Goal: Task Accomplishment & Management: Manage account settings

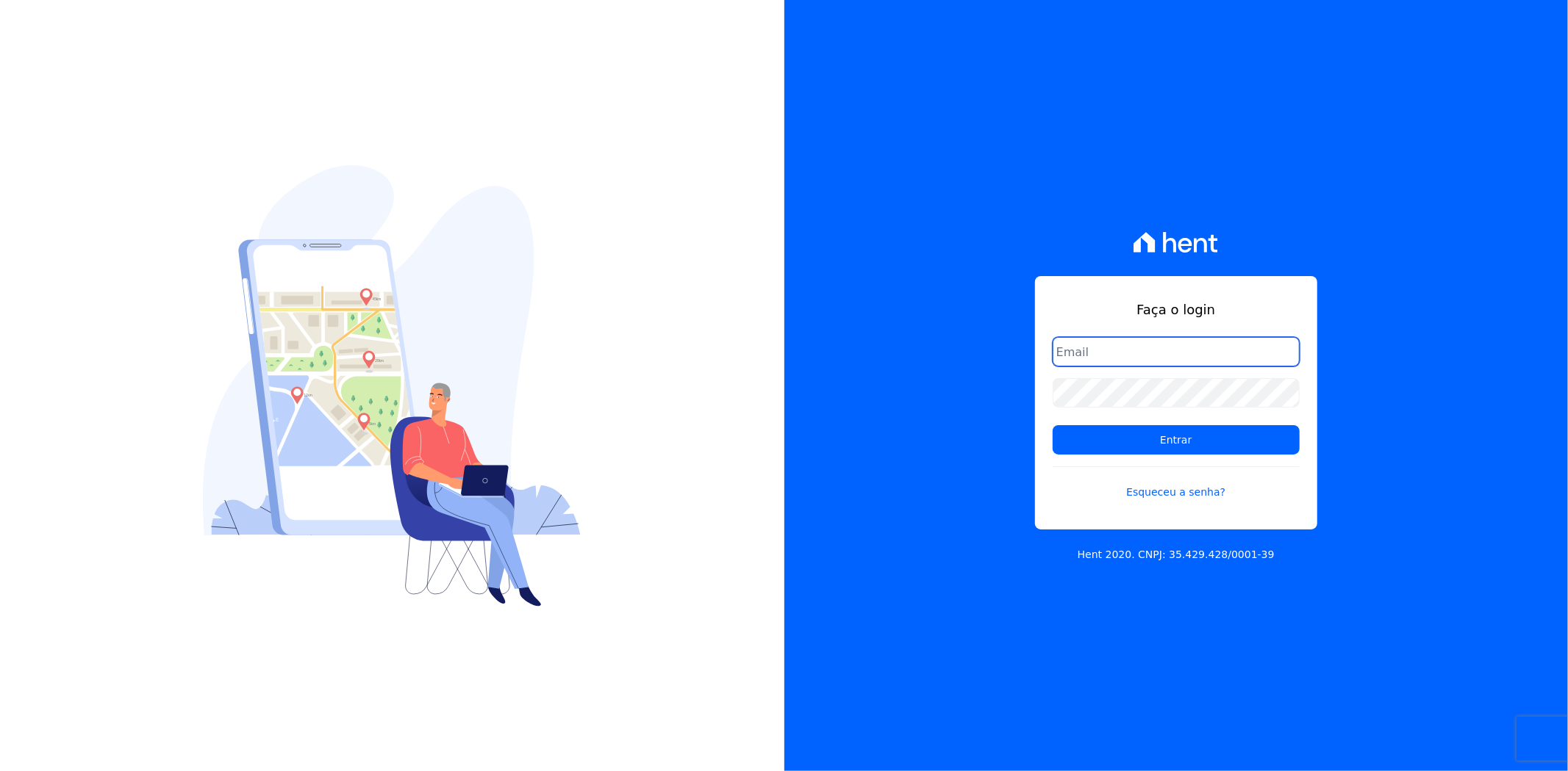
type input "matheaus@celinaguimaraes.com.br"
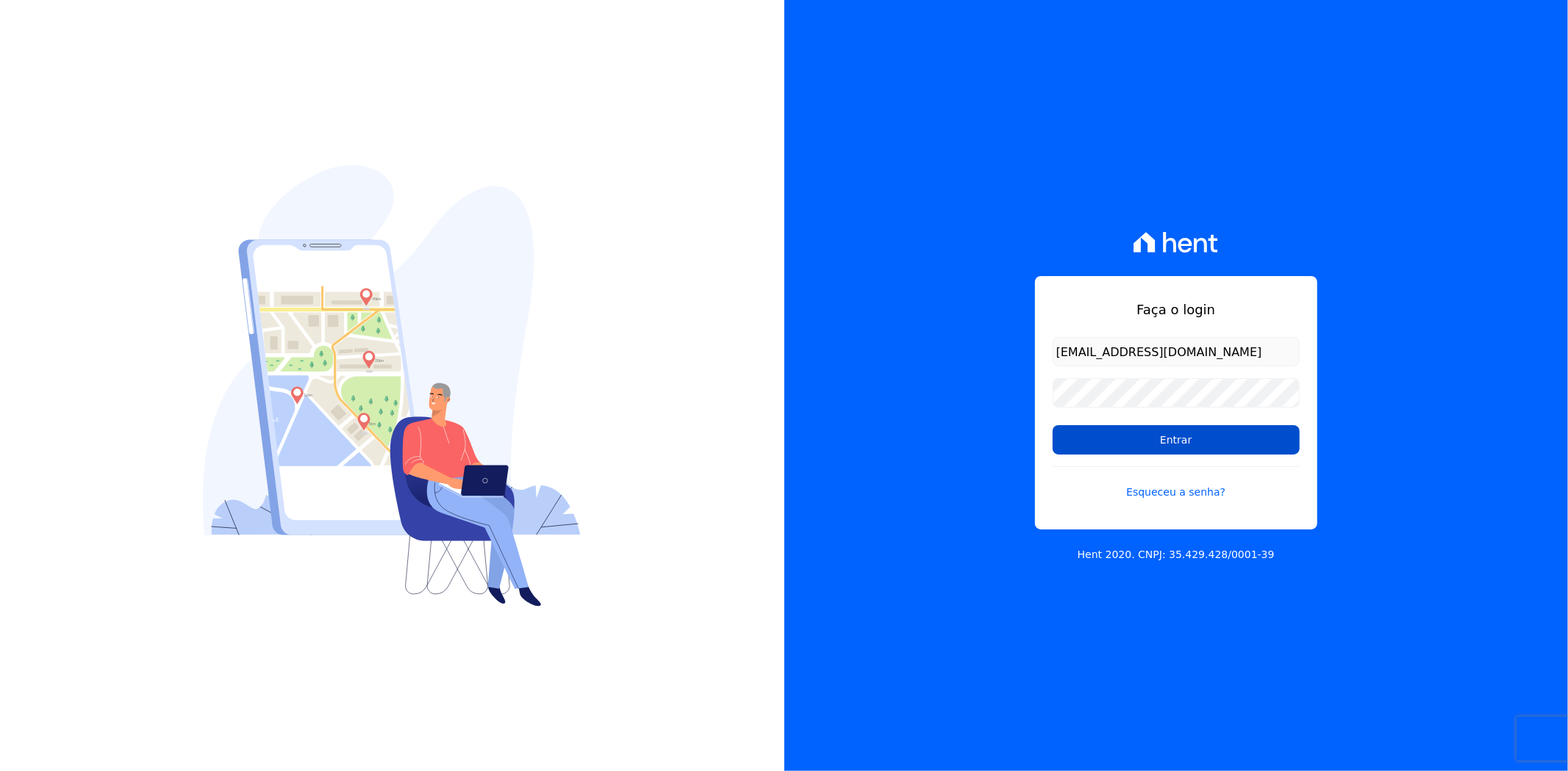
click at [1211, 436] on input "Entrar" at bounding box center [1176, 440] width 247 height 30
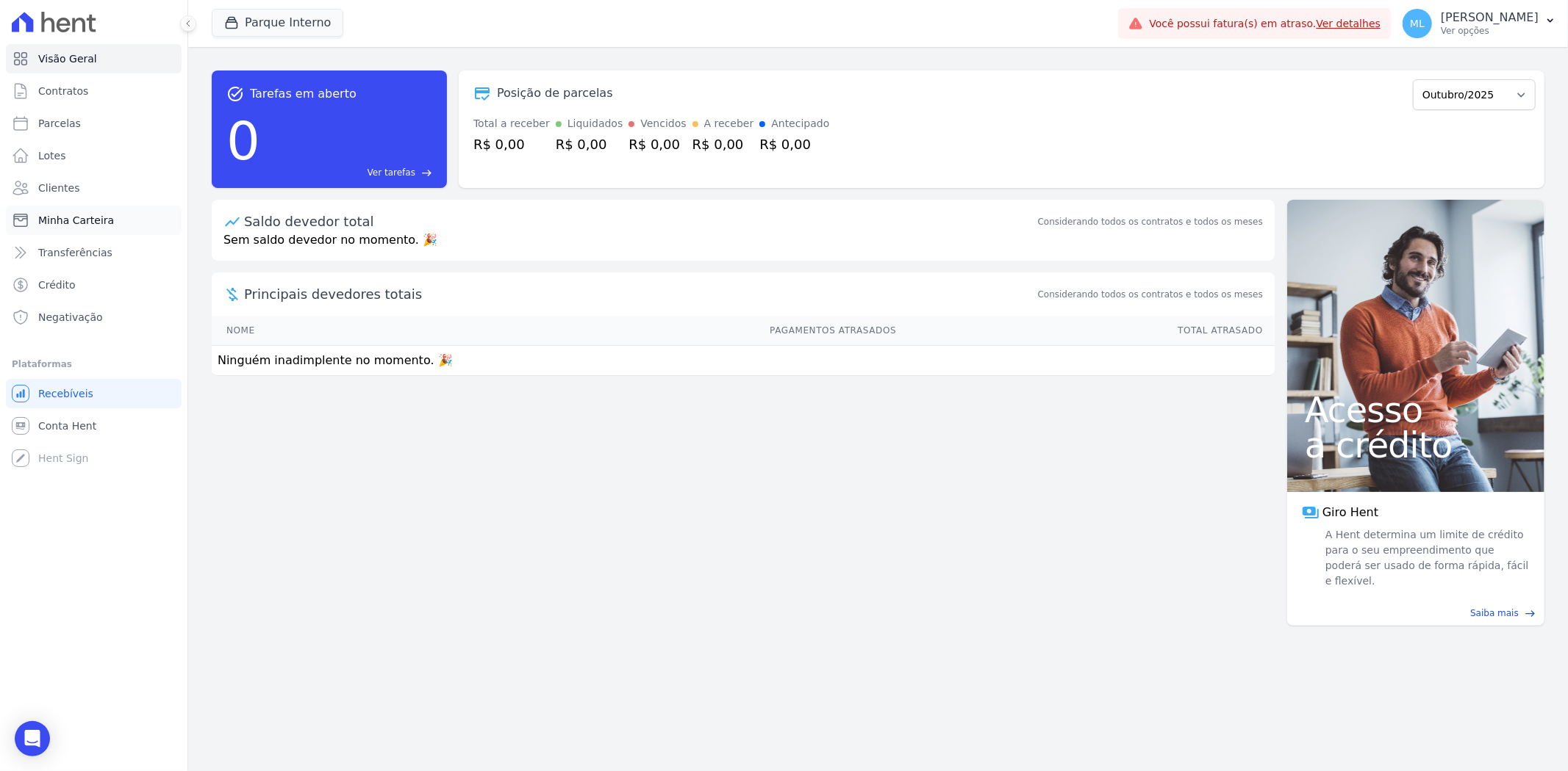
click at [124, 214] on link "Minha Carteira" at bounding box center [94, 220] width 175 height 30
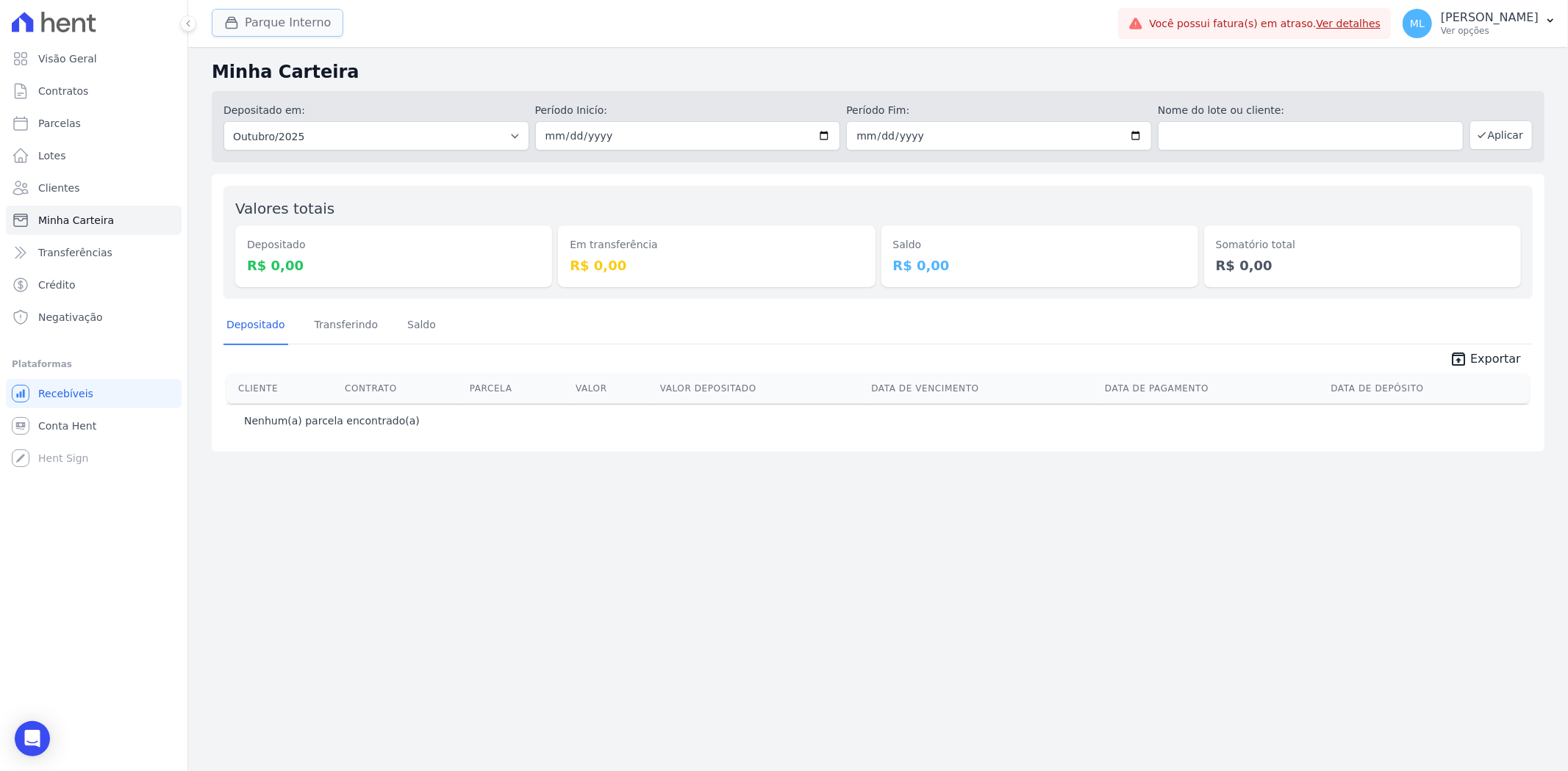
click at [256, 24] on button "Parque Interno" at bounding box center [277, 22] width 132 height 28
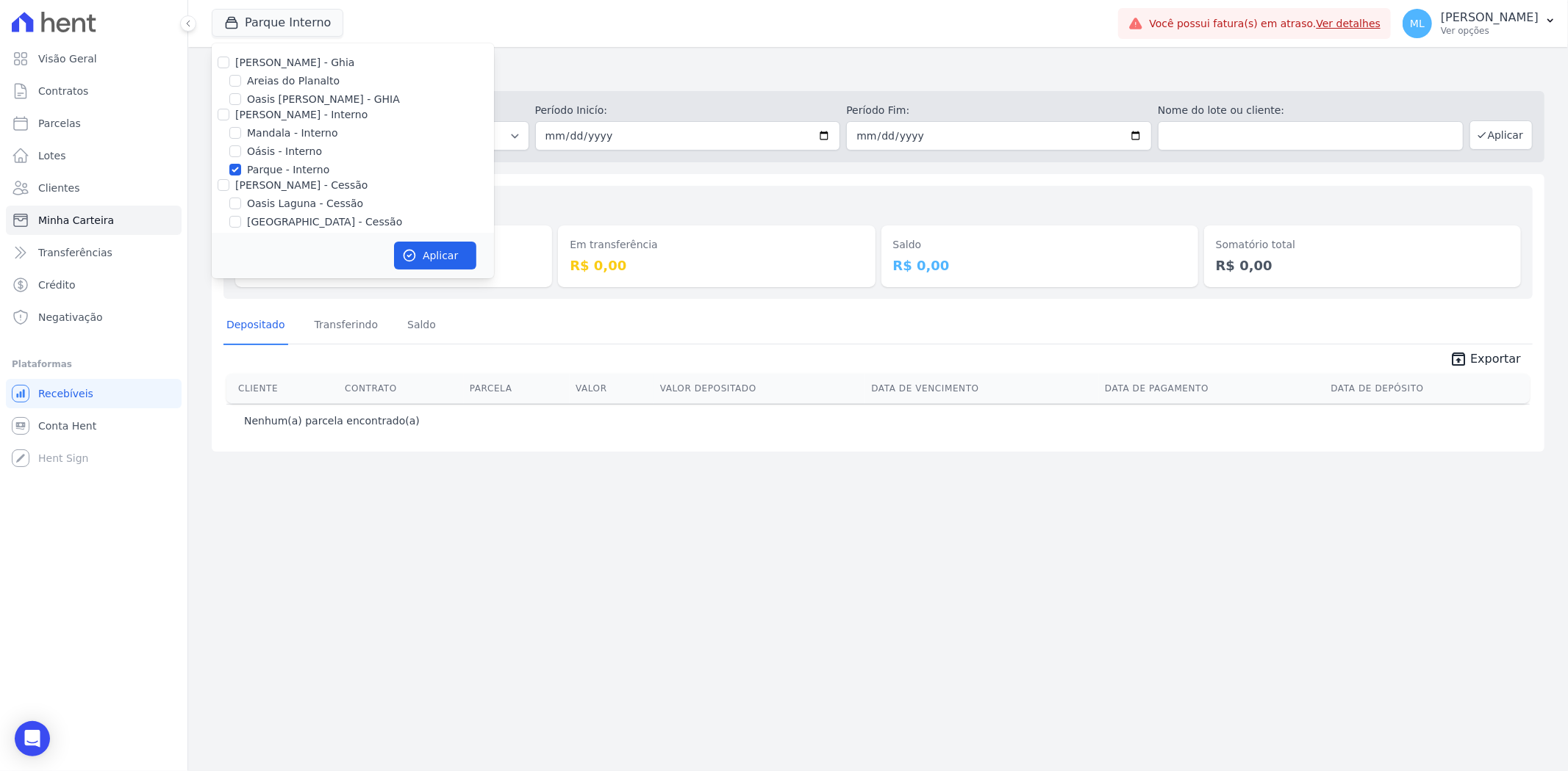
click at [285, 166] on label "Parque - Interno" at bounding box center [288, 170] width 82 height 15
click at [241, 166] on input "Parque - Interno" at bounding box center [234, 169] width 12 height 12
checkbox input "false"
click at [282, 75] on label "Areias do Planalto" at bounding box center [293, 80] width 92 height 15
click at [241, 75] on input "Areias do Planalto" at bounding box center [234, 80] width 12 height 12
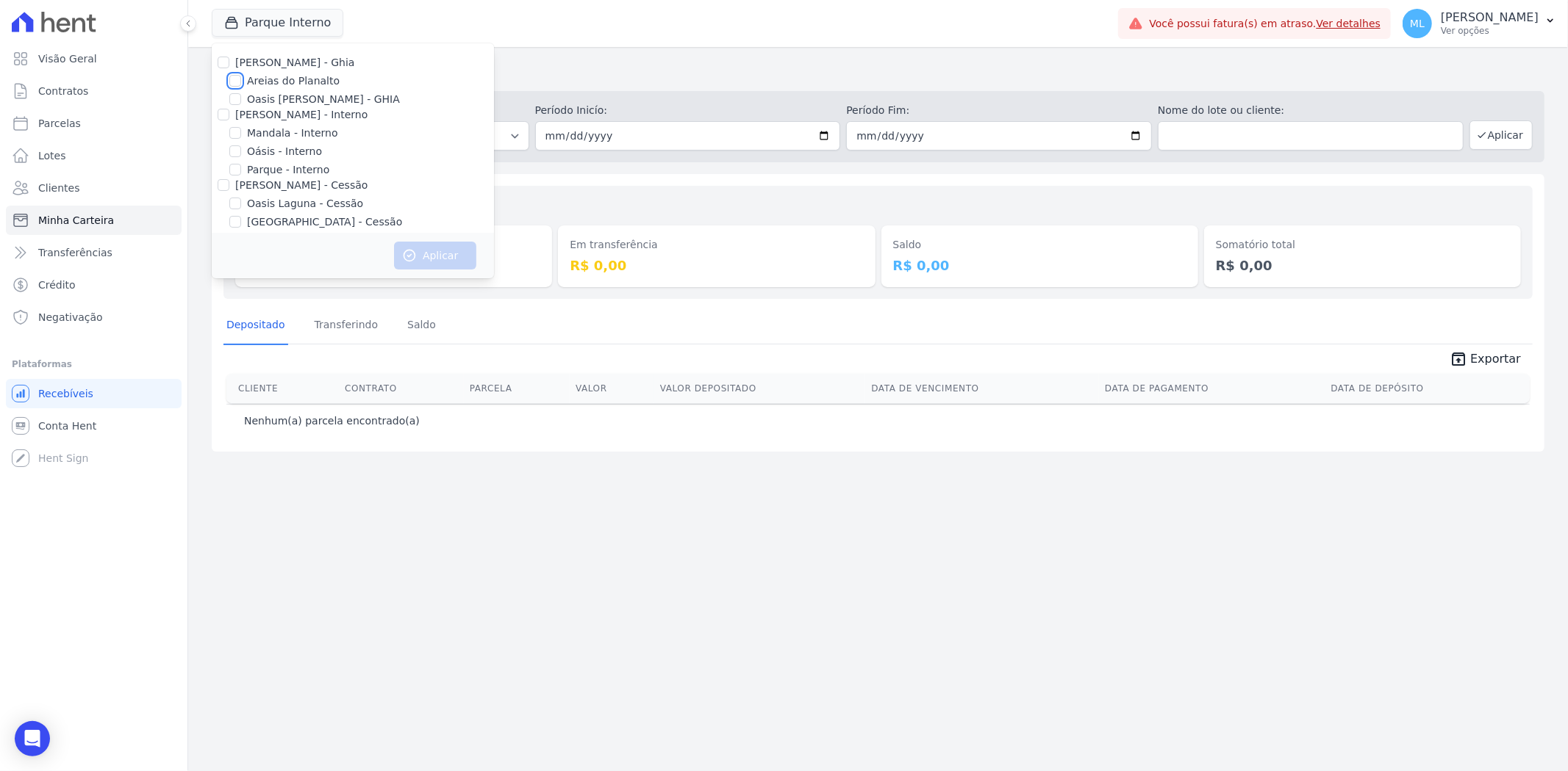
checkbox input "true"
click at [424, 252] on button "Aplicar" at bounding box center [435, 255] width 82 height 28
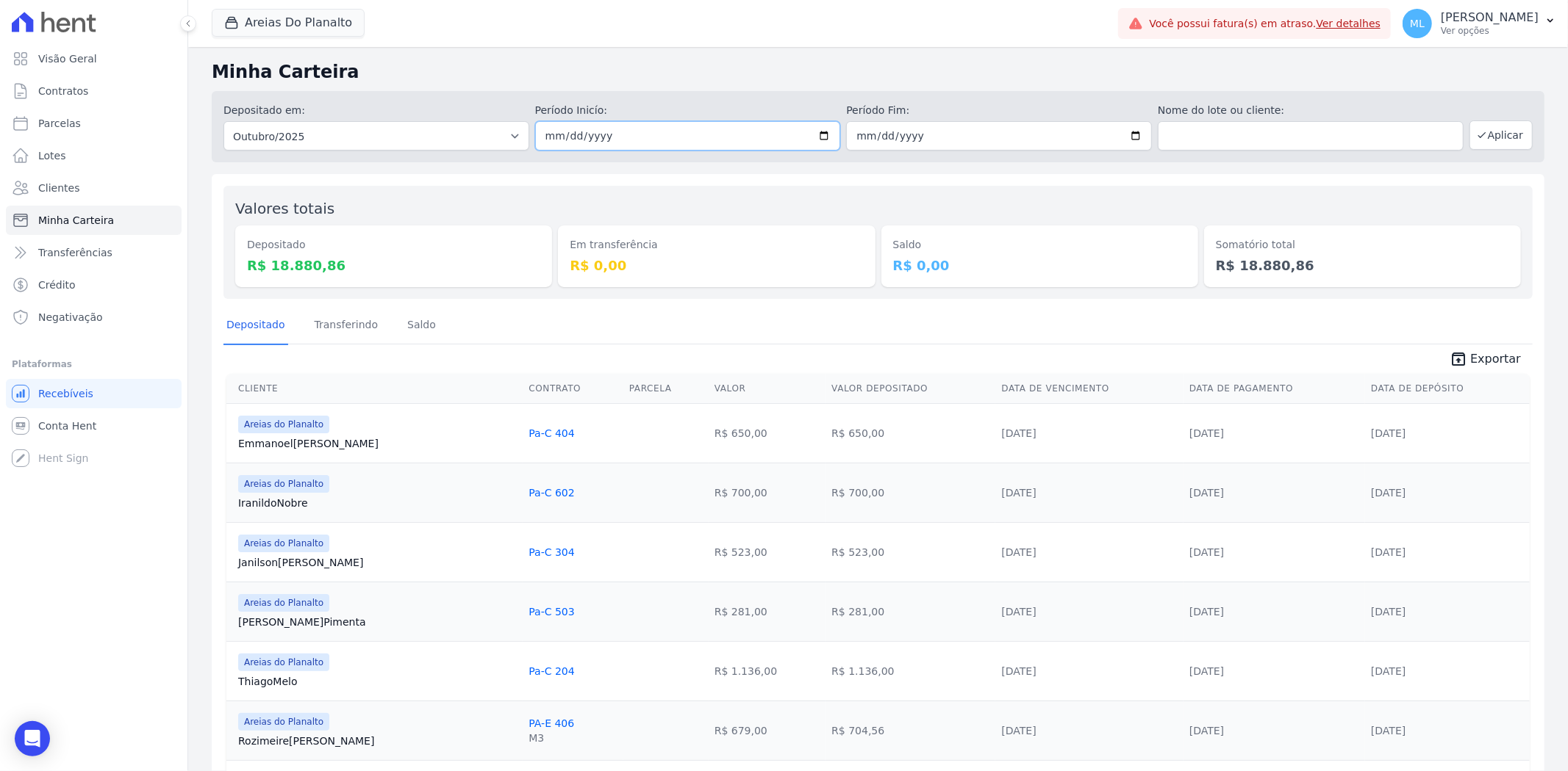
click at [827, 133] on input "2025-10-01" at bounding box center [688, 136] width 306 height 30
click at [822, 135] on input "2025-10-01" at bounding box center [688, 136] width 306 height 30
type input "[DATE]"
click at [1125, 133] on input "2025-10-31" at bounding box center [999, 136] width 306 height 30
type input "[DATE]"
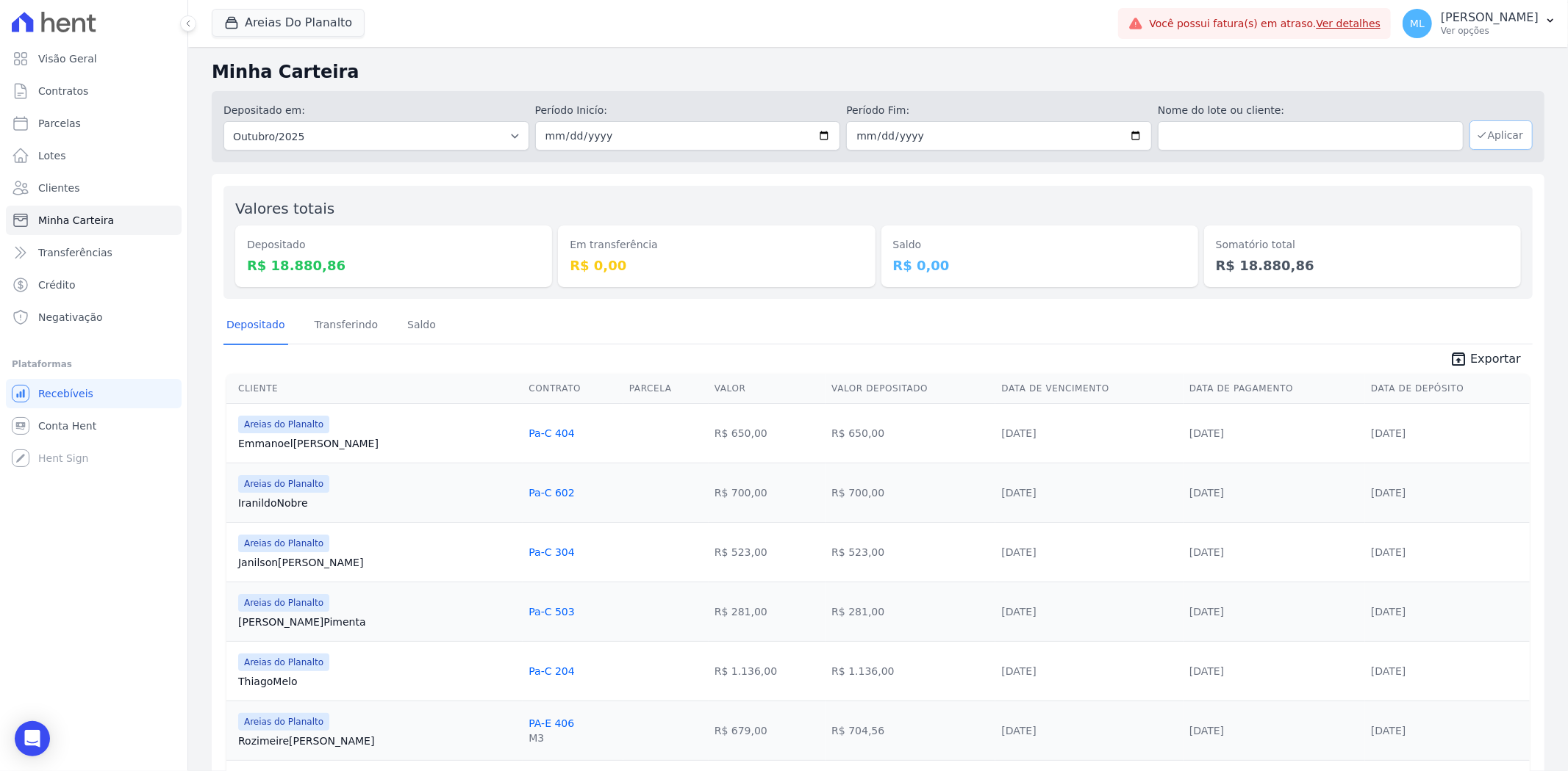
click at [1496, 131] on button "Aplicar" at bounding box center [1501, 135] width 64 height 30
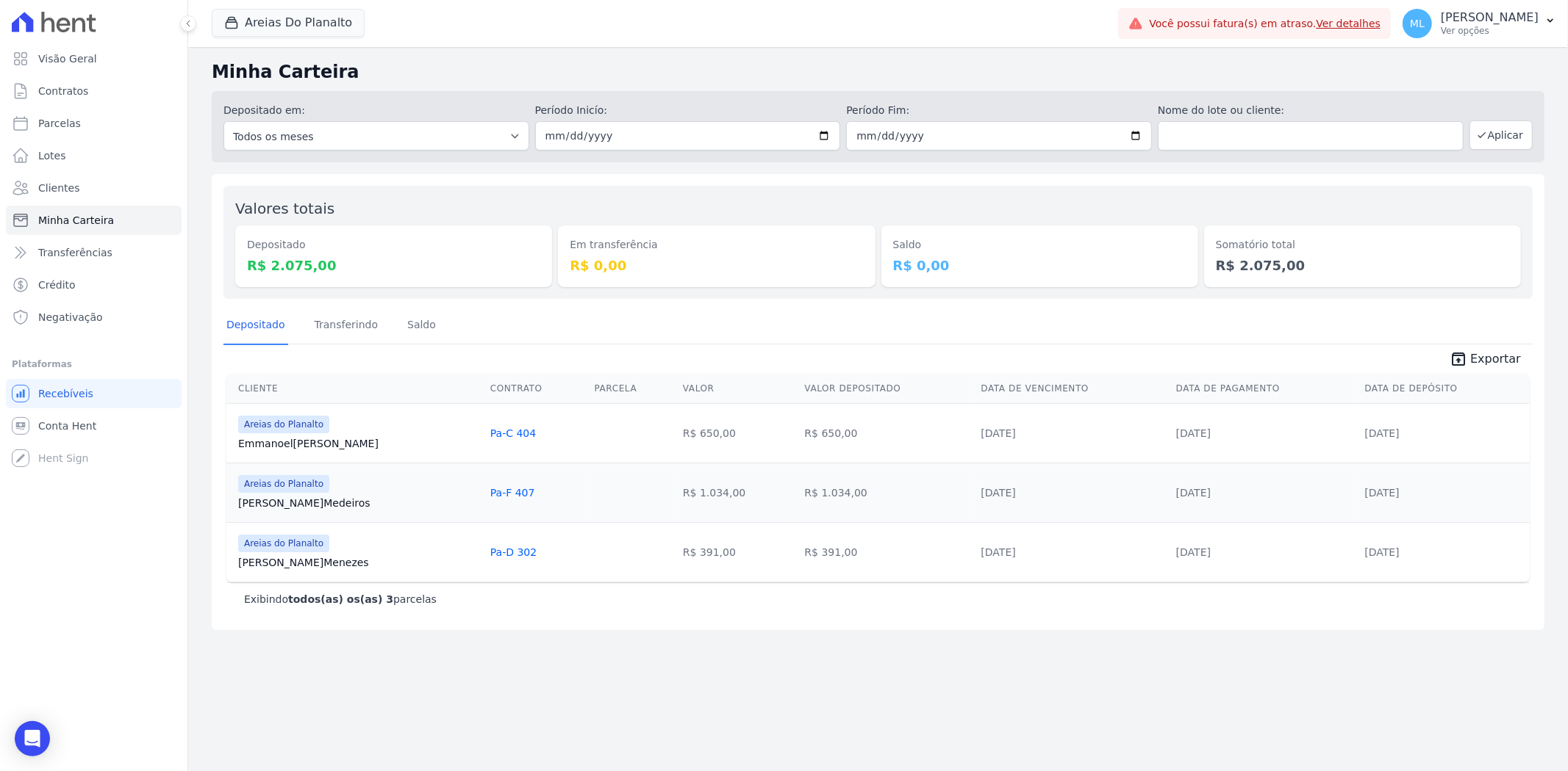
click at [1483, 347] on span "unarchive Exportar" at bounding box center [878, 358] width 1309 height 27
click at [1485, 356] on span "Exportar" at bounding box center [1496, 360] width 51 height 18
click at [294, 20] on button "Areias Do Planalto" at bounding box center [288, 22] width 153 height 28
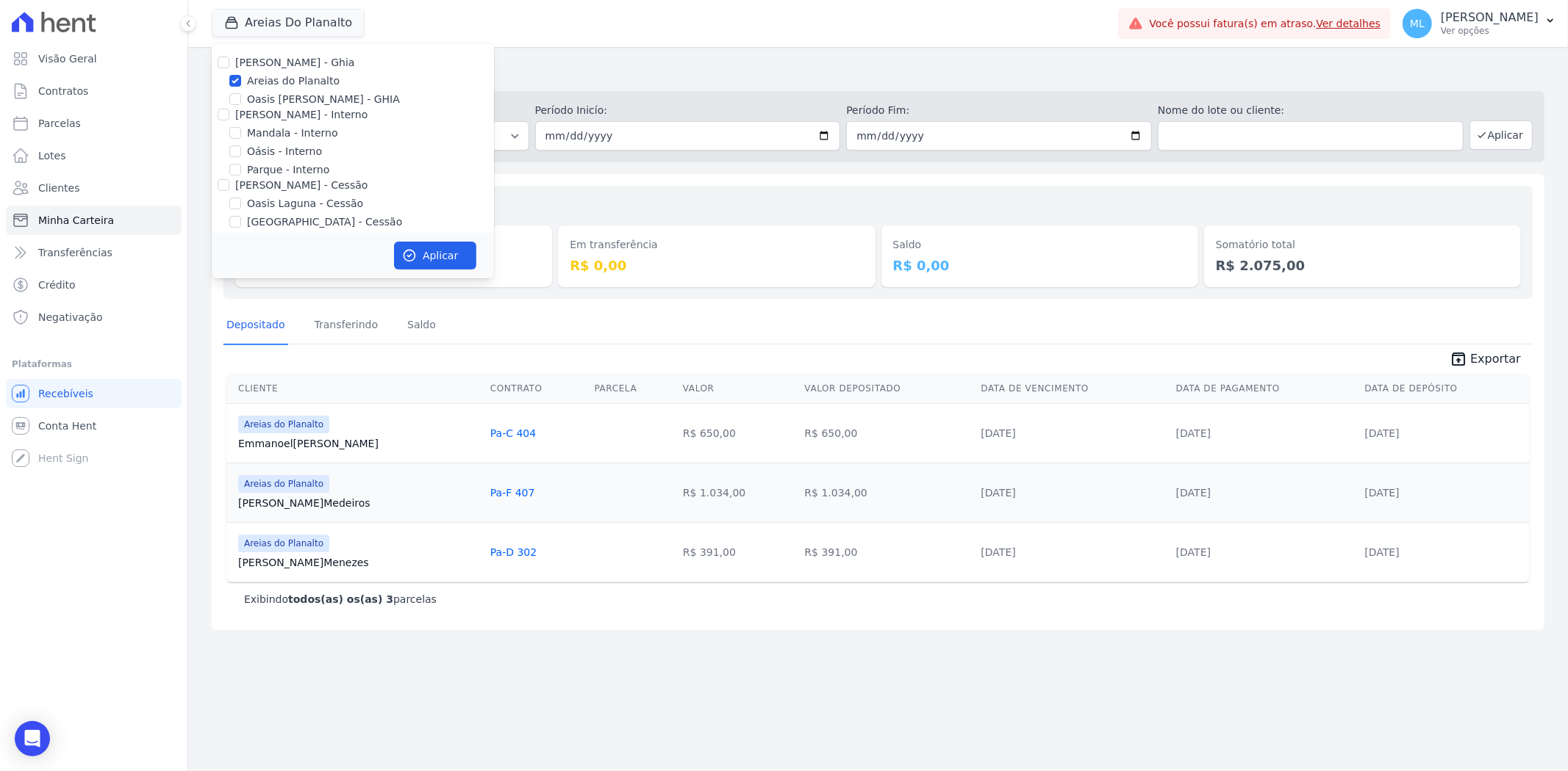
click at [281, 86] on label "Areias do Planalto" at bounding box center [293, 80] width 92 height 15
click at [241, 86] on input "Areias do Planalto" at bounding box center [234, 80] width 12 height 12
checkbox input "false"
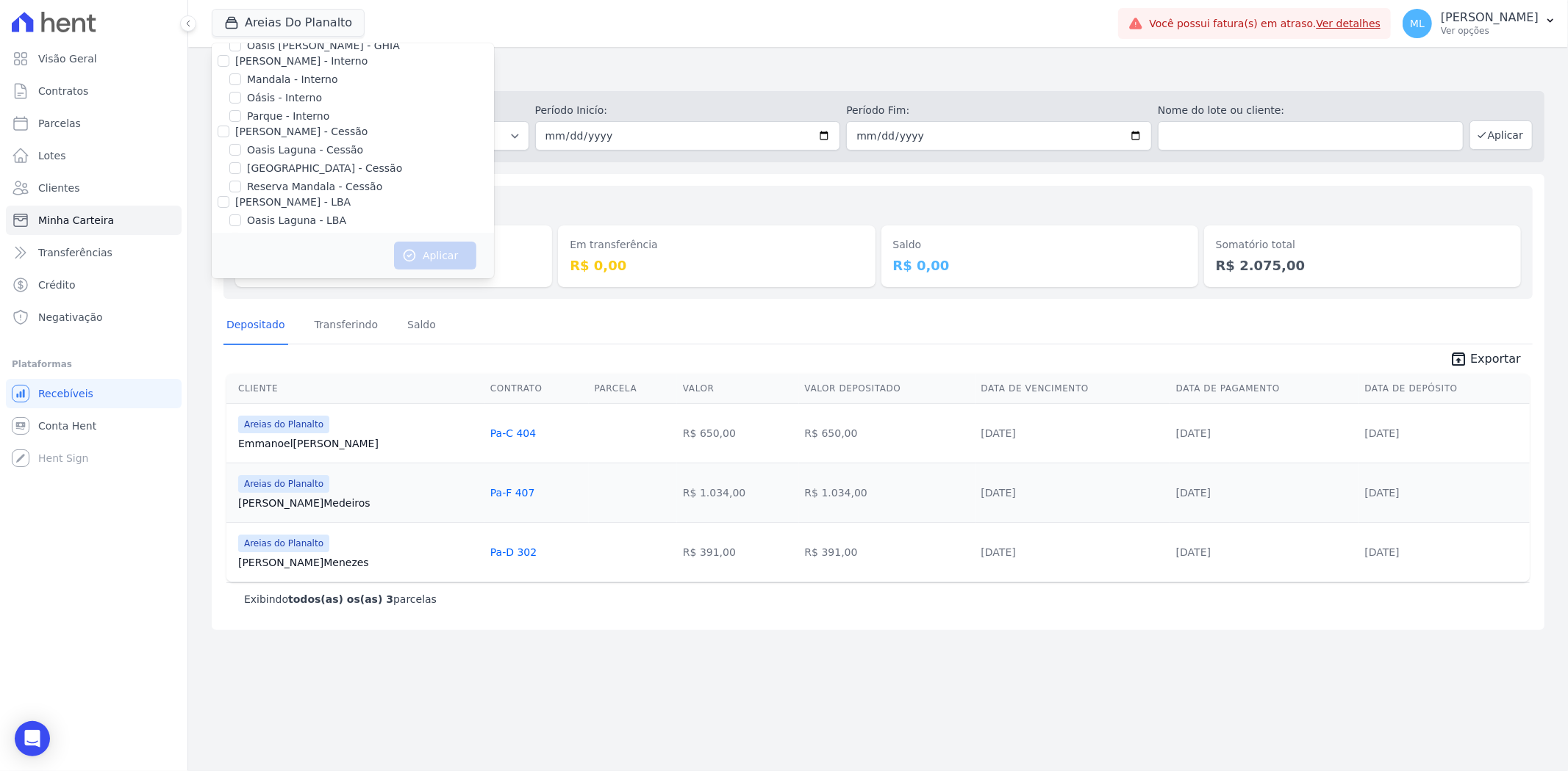
scroll to position [81, 0]
click at [277, 140] on label "[GEOGRAPHIC_DATA] - Cessão" at bounding box center [324, 140] width 155 height 15
click at [241, 140] on input "[GEOGRAPHIC_DATA] - Cessão" at bounding box center [234, 140] width 12 height 12
checkbox input "true"
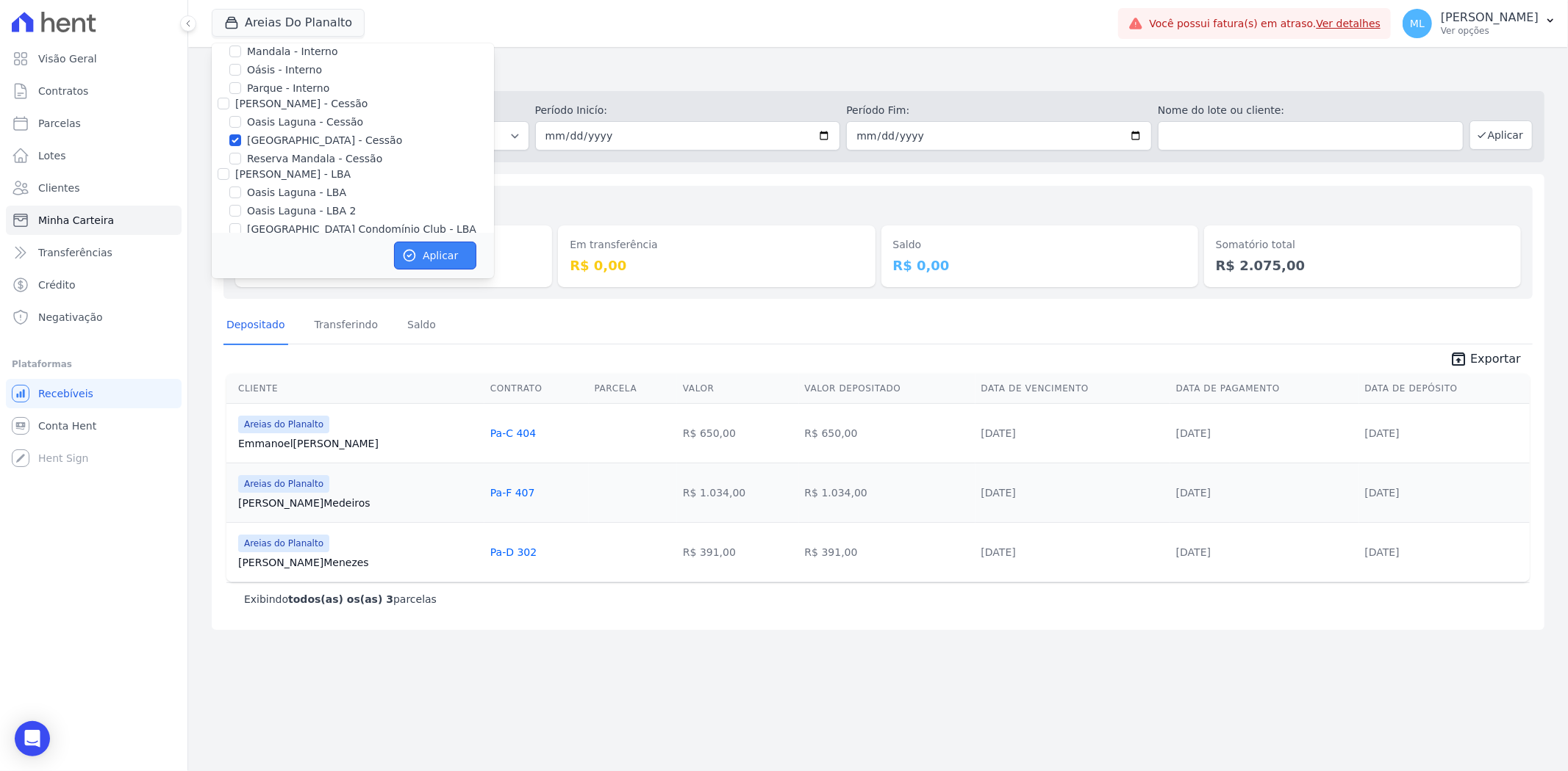
click at [434, 243] on button "Aplicar" at bounding box center [435, 255] width 82 height 28
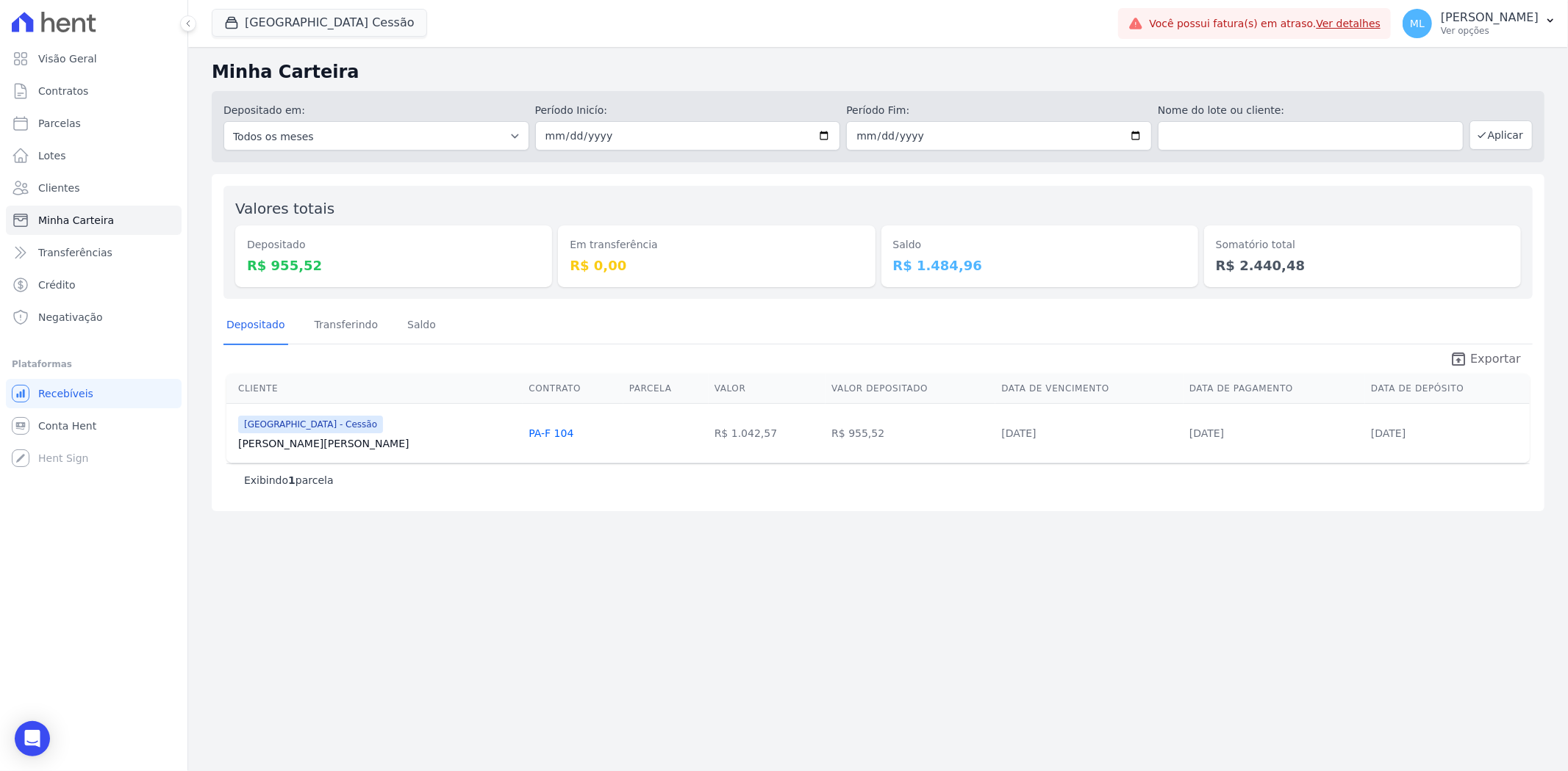
click at [1450, 353] on link "unarchive Exportar" at bounding box center [1486, 360] width 95 height 21
click at [302, 30] on button "[GEOGRAPHIC_DATA] Cessão" at bounding box center [320, 22] width 216 height 28
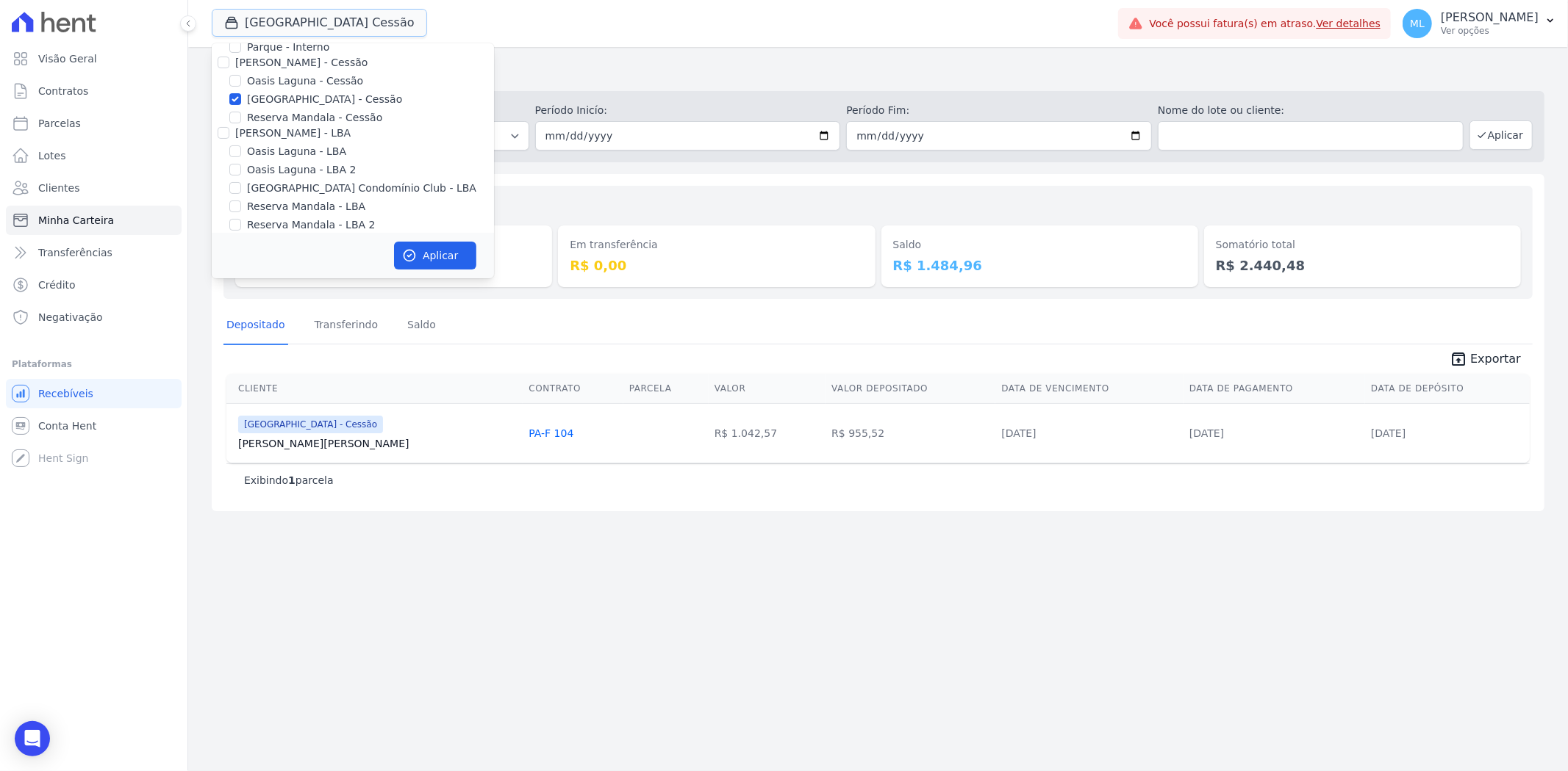
scroll to position [134, 0]
click at [277, 85] on label "[GEOGRAPHIC_DATA] - Cessão" at bounding box center [324, 88] width 155 height 15
click at [241, 85] on input "[GEOGRAPHIC_DATA] - Cessão" at bounding box center [234, 87] width 12 height 12
checkbox input "false"
click at [303, 173] on label "[GEOGRAPHIC_DATA] Condomínio Club - LBA" at bounding box center [362, 176] width 229 height 15
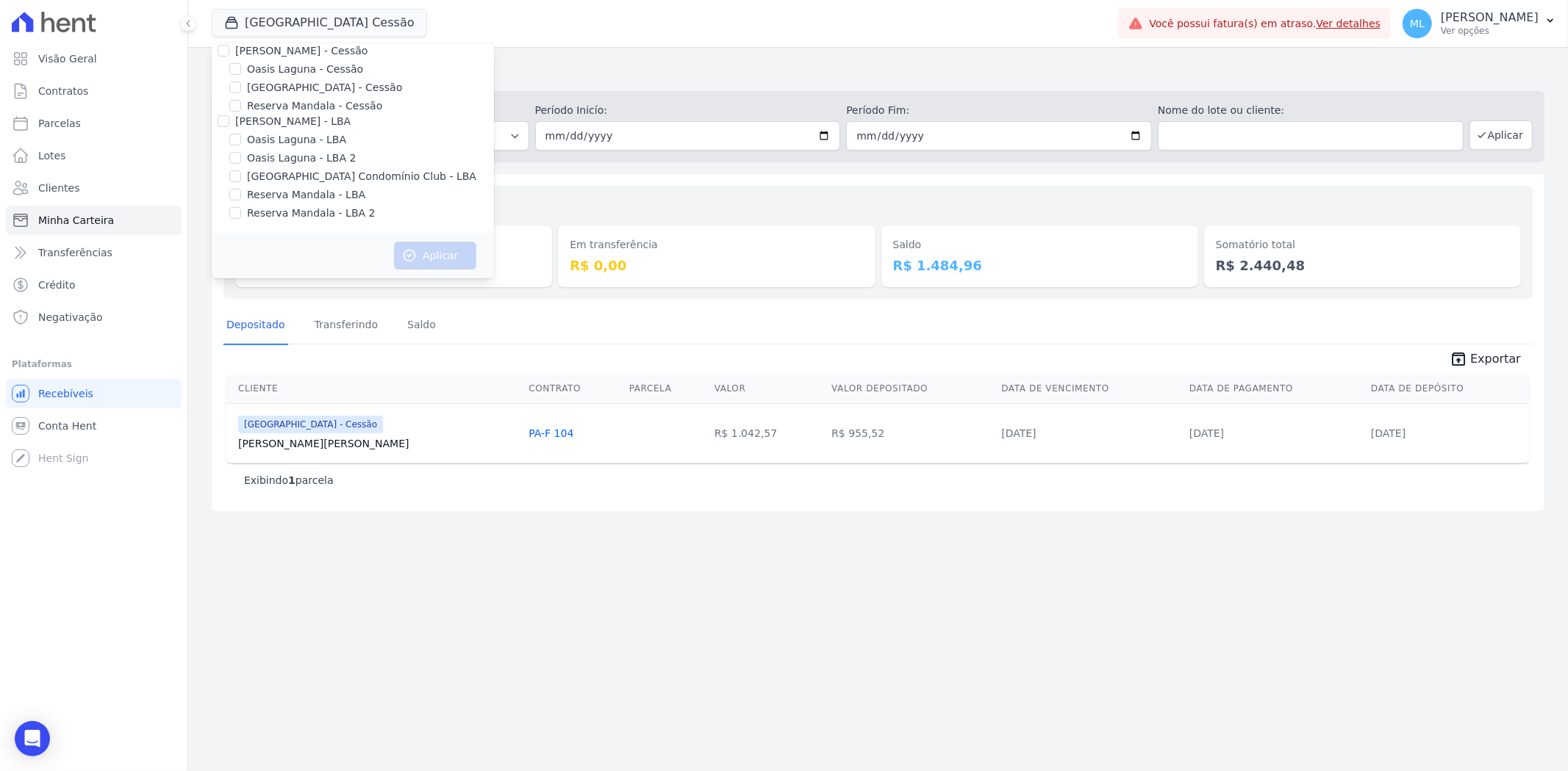
click at [241, 173] on input "[GEOGRAPHIC_DATA] Condomínio Club - LBA" at bounding box center [234, 176] width 12 height 12
checkbox input "true"
click at [427, 249] on button "Aplicar" at bounding box center [435, 255] width 82 height 28
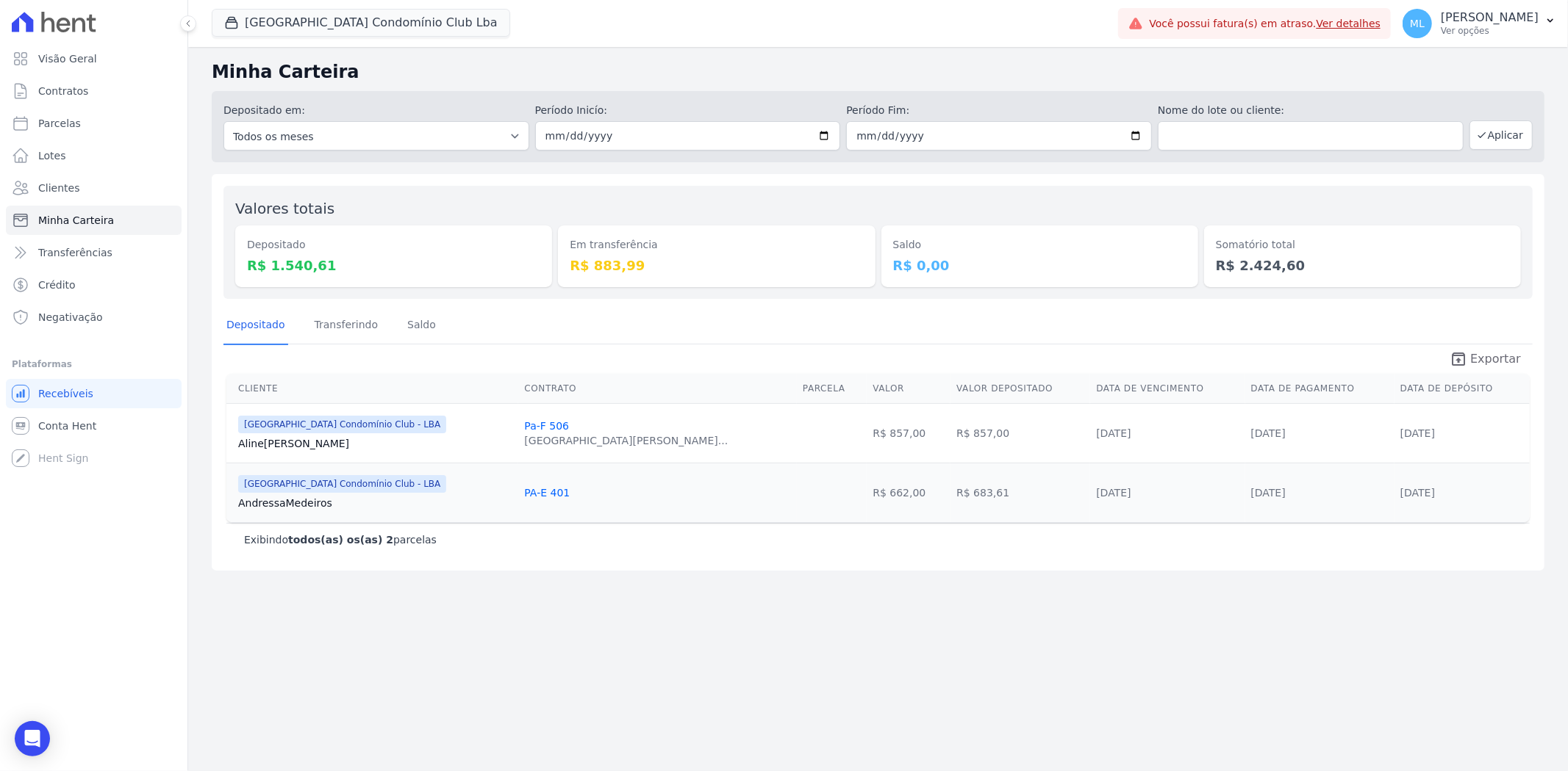
click at [1486, 352] on span "Exportar" at bounding box center [1496, 360] width 51 height 18
click at [328, 22] on button "[GEOGRAPHIC_DATA] Condomínio Club Lba" at bounding box center [361, 22] width 298 height 28
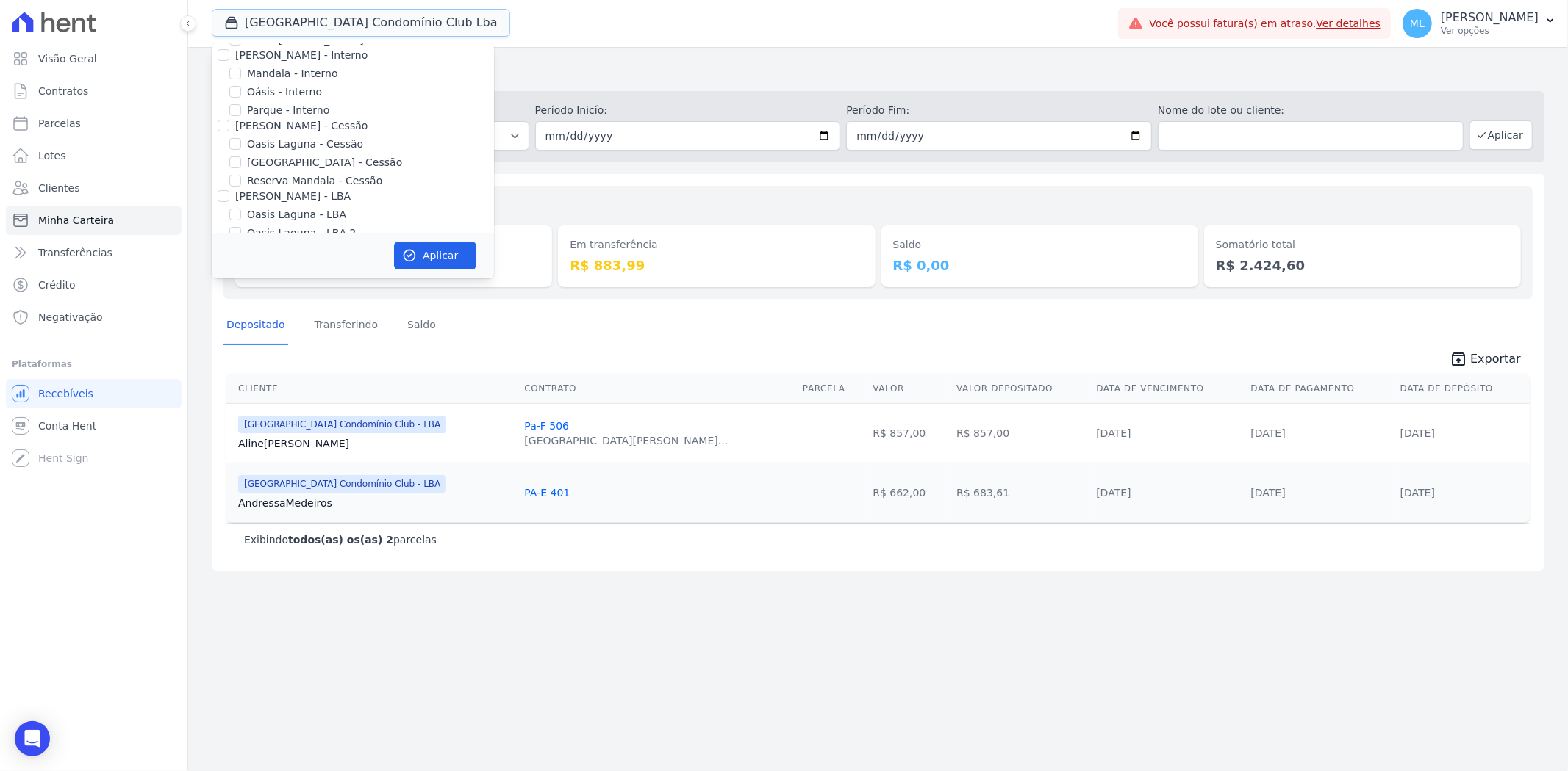
scroll to position [134, 0]
click at [286, 179] on label "[GEOGRAPHIC_DATA] Condomínio Club - LBA" at bounding box center [362, 176] width 229 height 15
click at [241, 179] on input "[GEOGRAPHIC_DATA] Condomínio Club - LBA" at bounding box center [234, 176] width 12 height 12
checkbox input "false"
click at [325, 84] on label "[GEOGRAPHIC_DATA] - Cessão" at bounding box center [324, 88] width 155 height 15
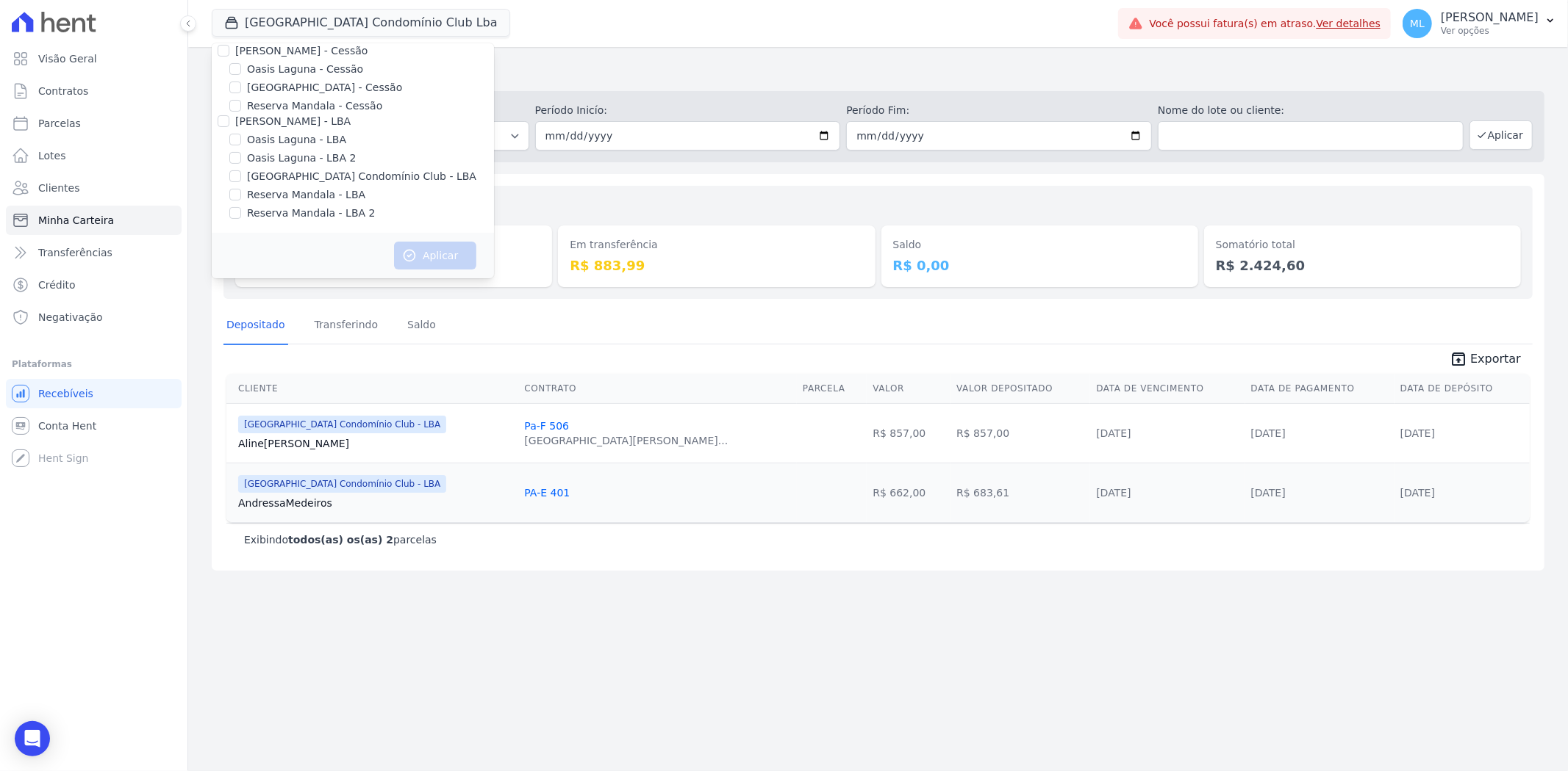
click at [241, 84] on input "[GEOGRAPHIC_DATA] - Cessão" at bounding box center [234, 87] width 12 height 12
checkbox input "true"
click at [438, 257] on button "Aplicar" at bounding box center [435, 255] width 82 height 28
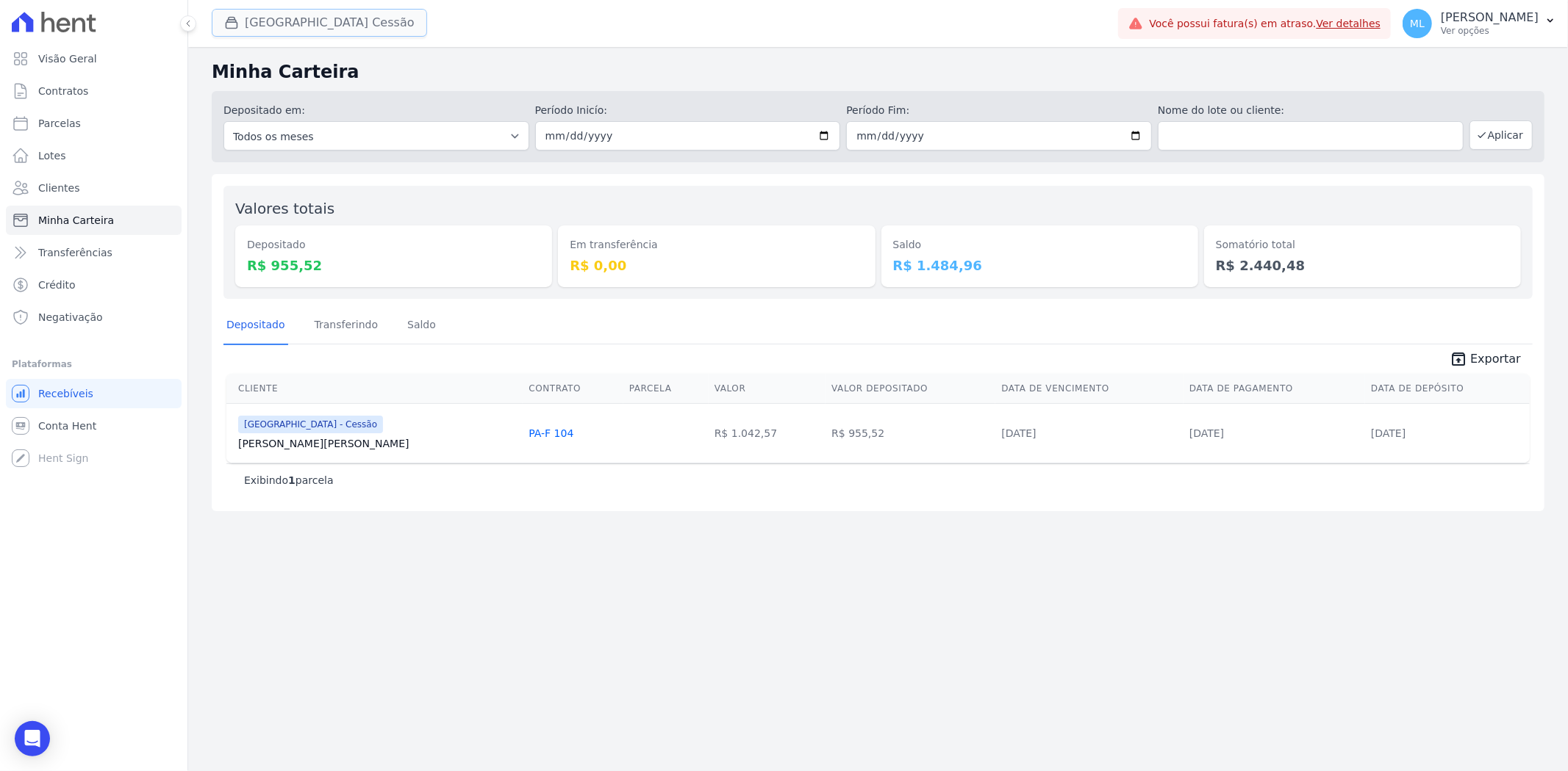
click at [347, 32] on button "[GEOGRAPHIC_DATA] Cessão" at bounding box center [320, 22] width 216 height 28
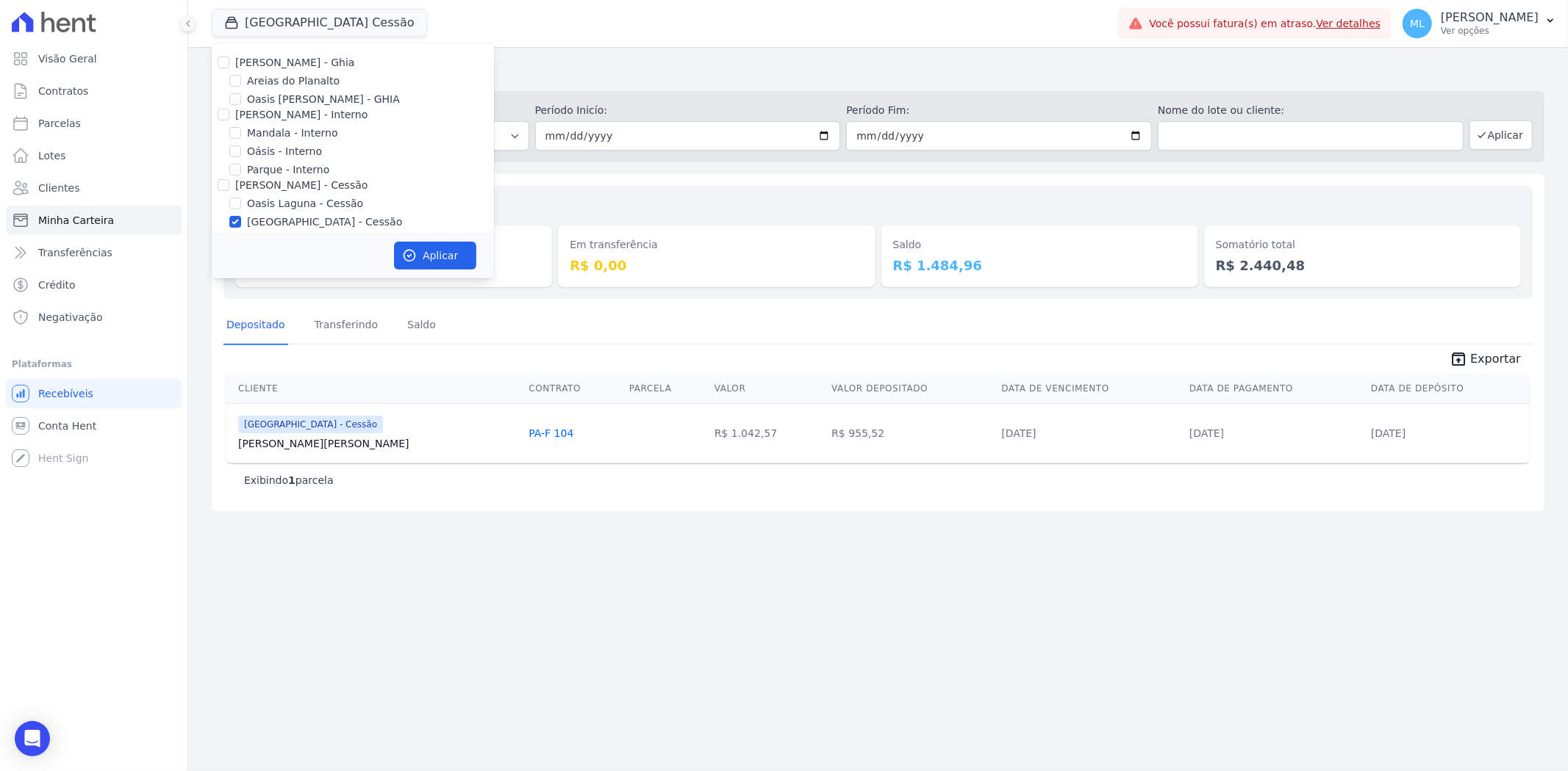
click at [302, 218] on label "[GEOGRAPHIC_DATA] - Cessão" at bounding box center [324, 222] width 155 height 15
click at [241, 218] on input "[GEOGRAPHIC_DATA] - Cessão" at bounding box center [234, 221] width 12 height 12
checkbox input "false"
click at [302, 79] on label "Areias do Planalto" at bounding box center [293, 80] width 92 height 15
click at [241, 79] on input "Areias do Planalto" at bounding box center [234, 80] width 12 height 12
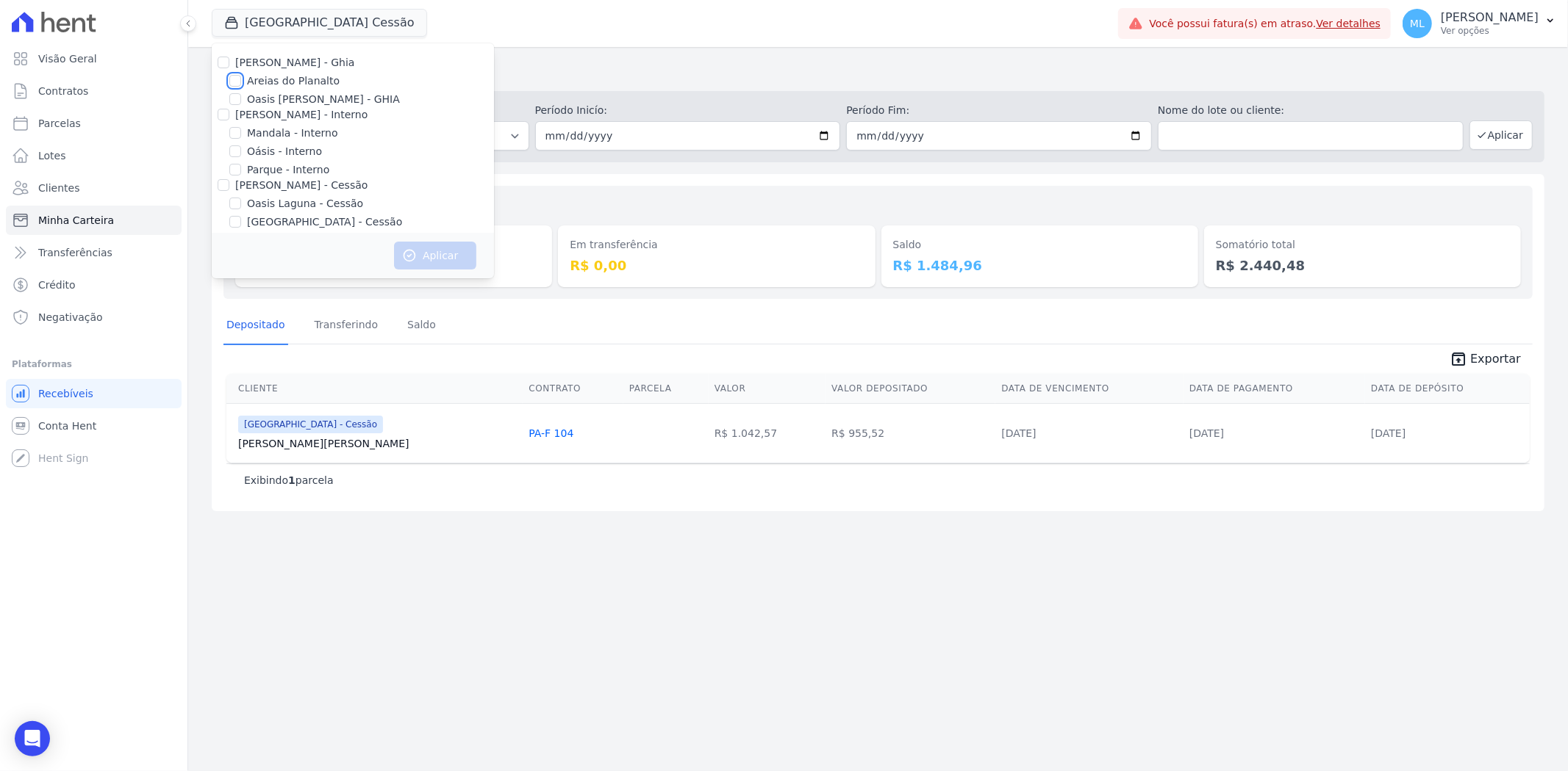
checkbox input "true"
click at [410, 245] on button "Aplicar" at bounding box center [435, 255] width 82 height 28
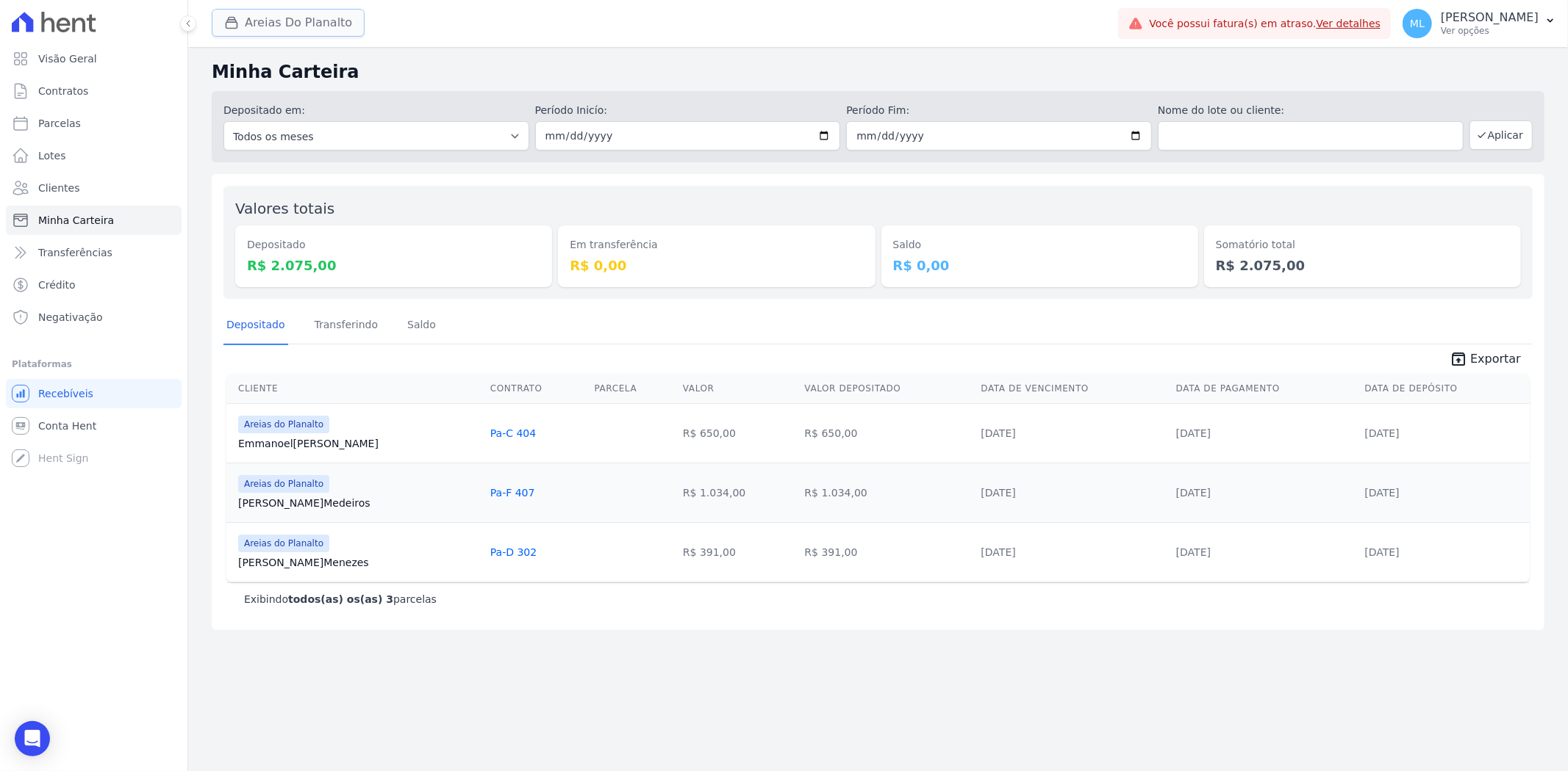
drag, startPoint x: 302, startPoint y: 17, endPoint x: 303, endPoint y: 27, distance: 10.0
click at [302, 18] on button "Areias Do Planalto" at bounding box center [288, 22] width 153 height 28
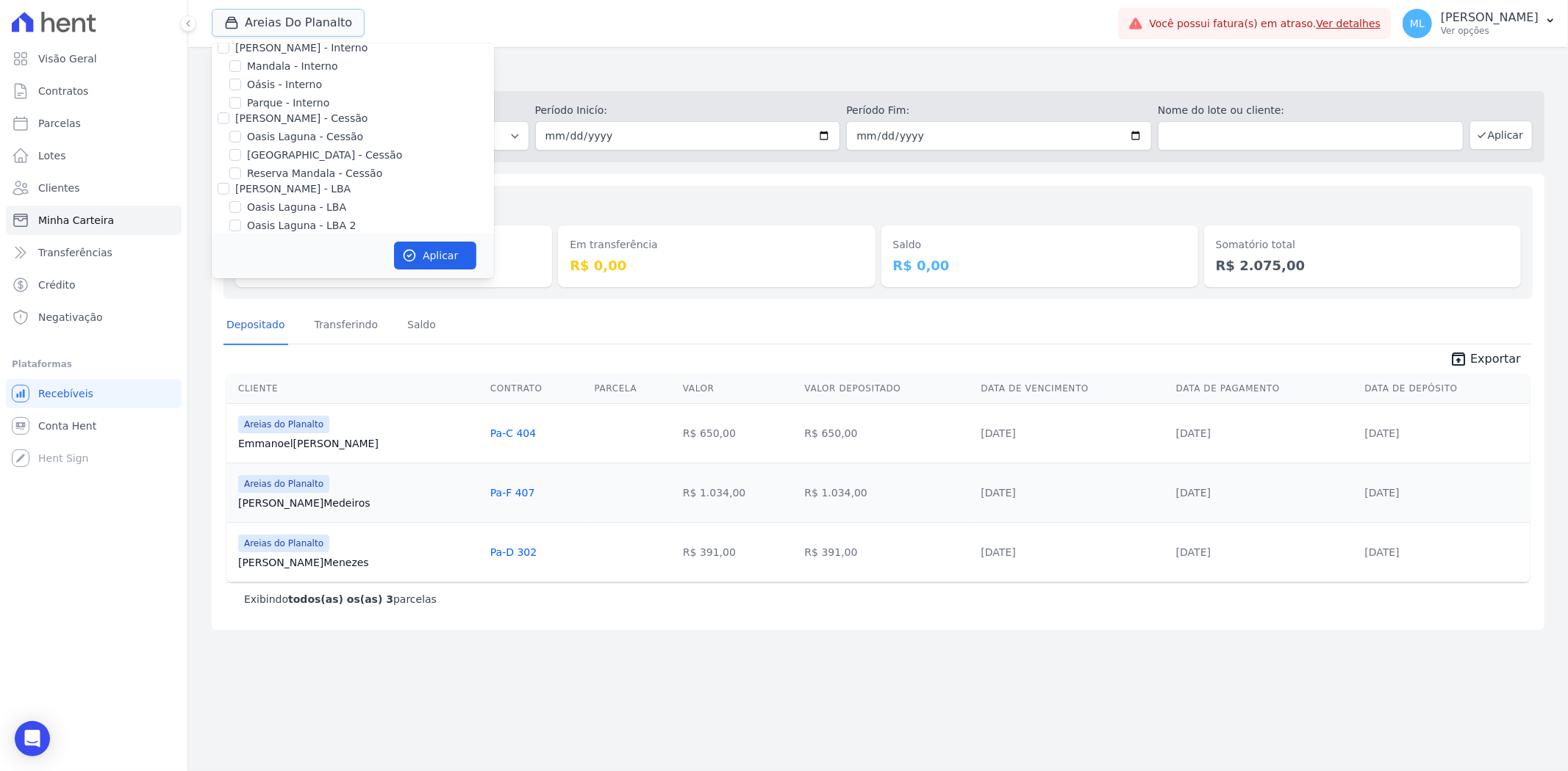
scroll to position [0, 0]
click at [287, 83] on label "Areias do Planalto" at bounding box center [293, 80] width 92 height 15
click at [241, 83] on input "Areias do Planalto" at bounding box center [234, 80] width 12 height 12
checkbox input "false"
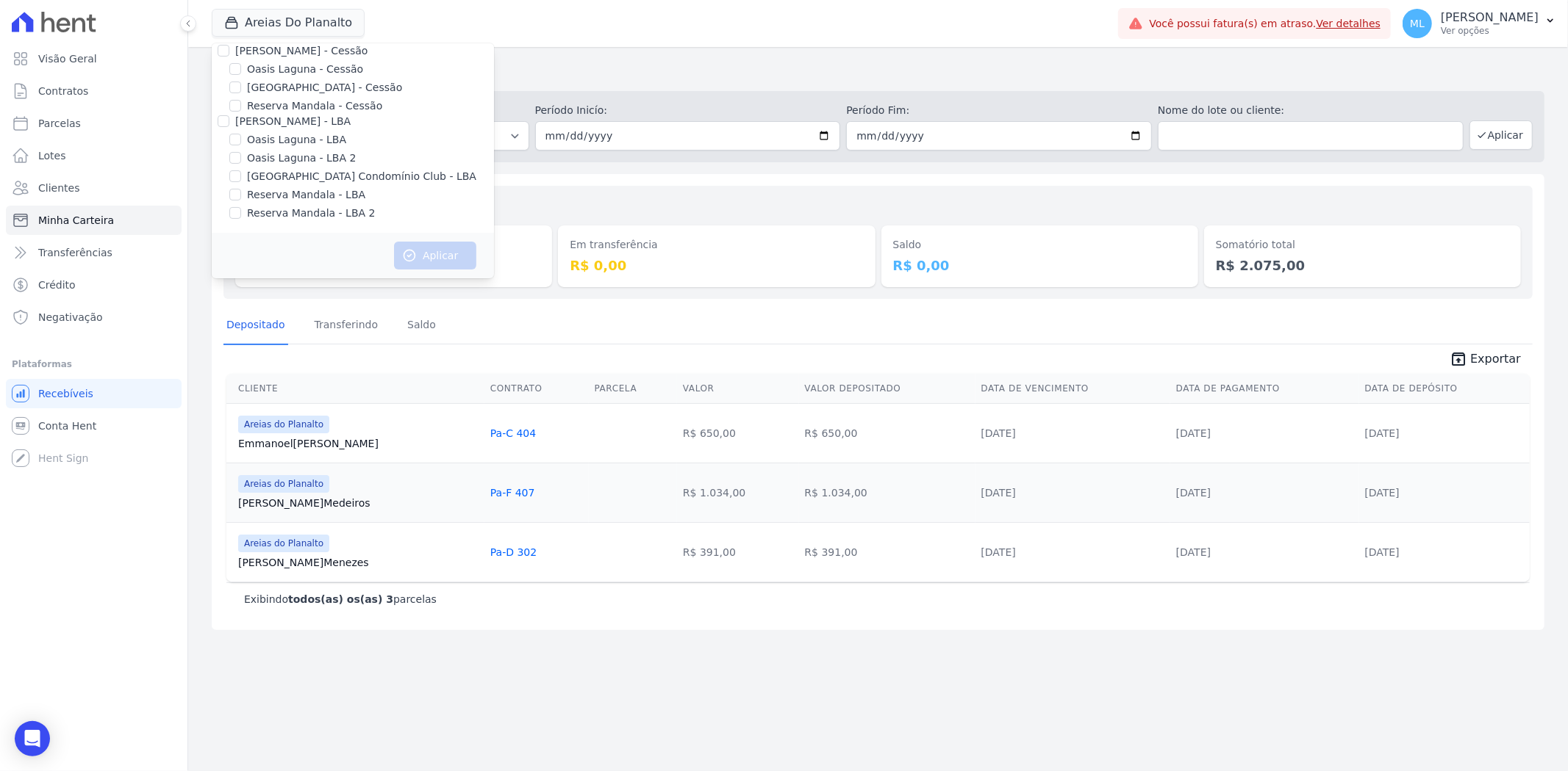
click at [285, 195] on label "Reserva Mandala - LBA" at bounding box center [306, 194] width 118 height 15
click at [241, 195] on input "Reserva Mandala - LBA" at bounding box center [234, 194] width 12 height 12
checkbox input "true"
click at [290, 213] on label "Reserva Mandala - LBA 2" at bounding box center [311, 213] width 128 height 15
click at [241, 213] on input "Reserva Mandala - LBA 2" at bounding box center [234, 213] width 12 height 12
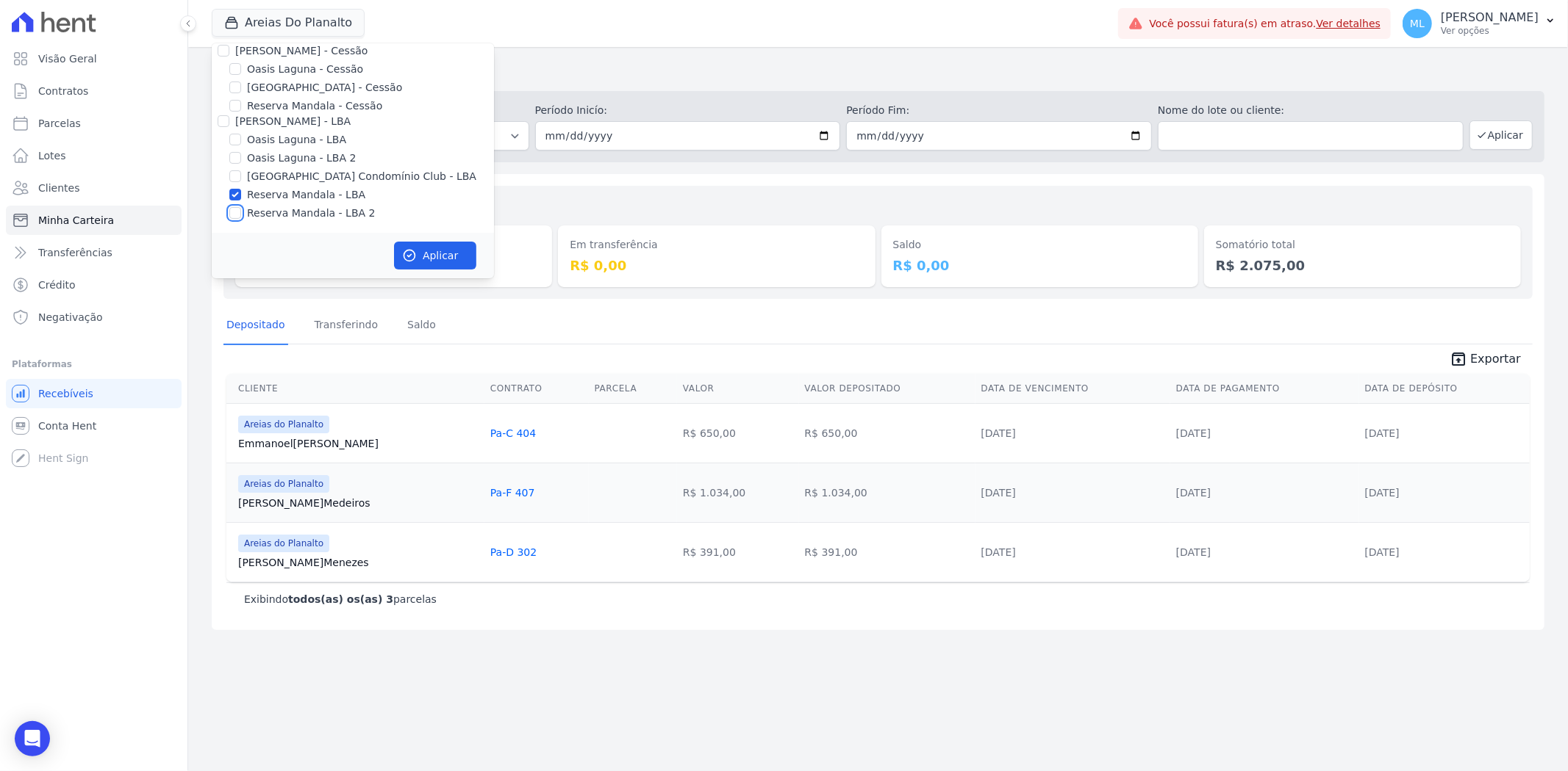
checkbox input "true"
click at [471, 258] on button "Aplicar" at bounding box center [435, 255] width 82 height 28
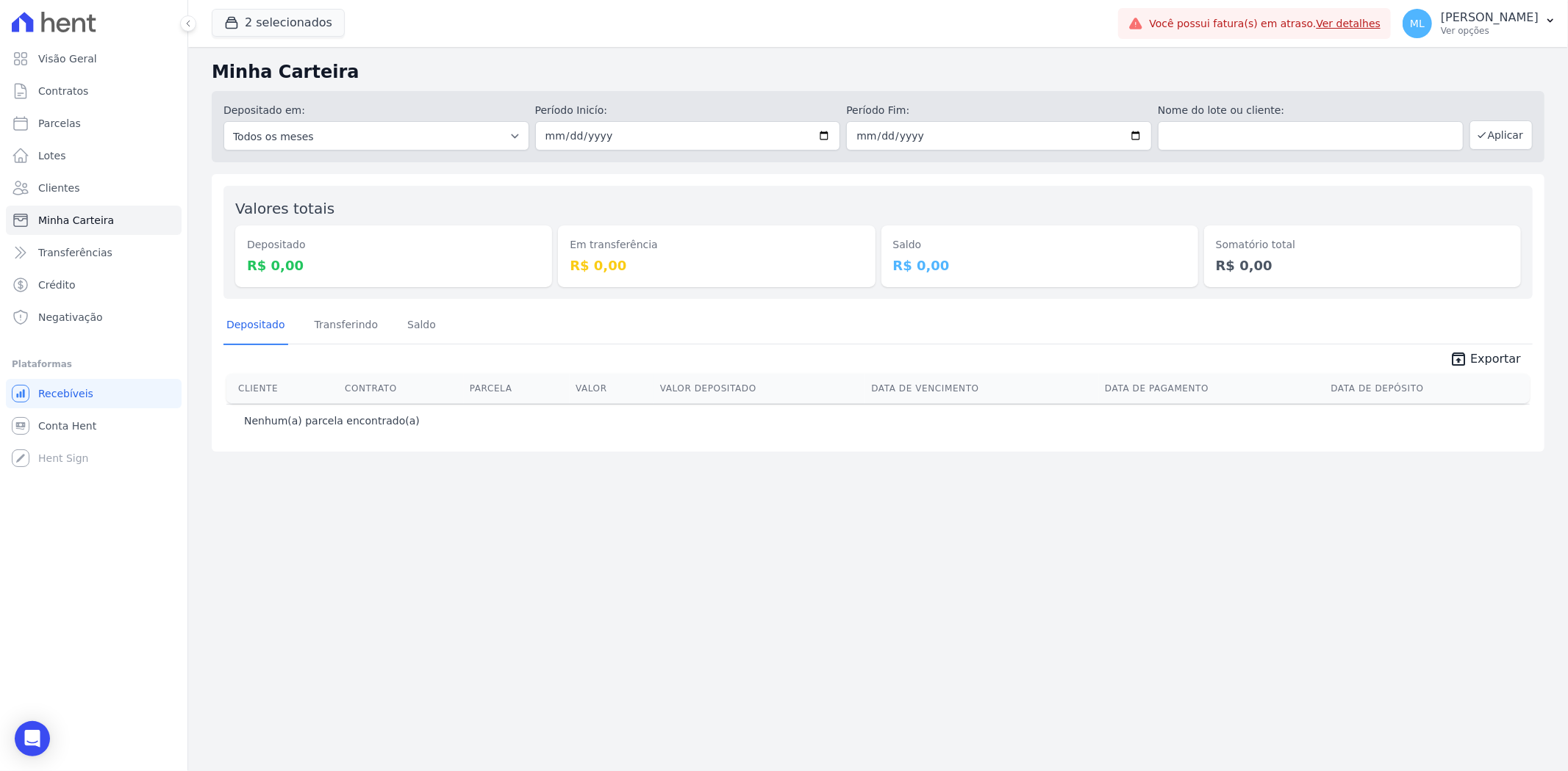
click at [290, 4] on div "2 selecionados [PERSON_NAME] - Ghia Areias do Planalto Oasis [PERSON_NAME] - GH…" at bounding box center [662, 23] width 900 height 48
click at [306, 22] on button "2 selecionados" at bounding box center [278, 22] width 133 height 28
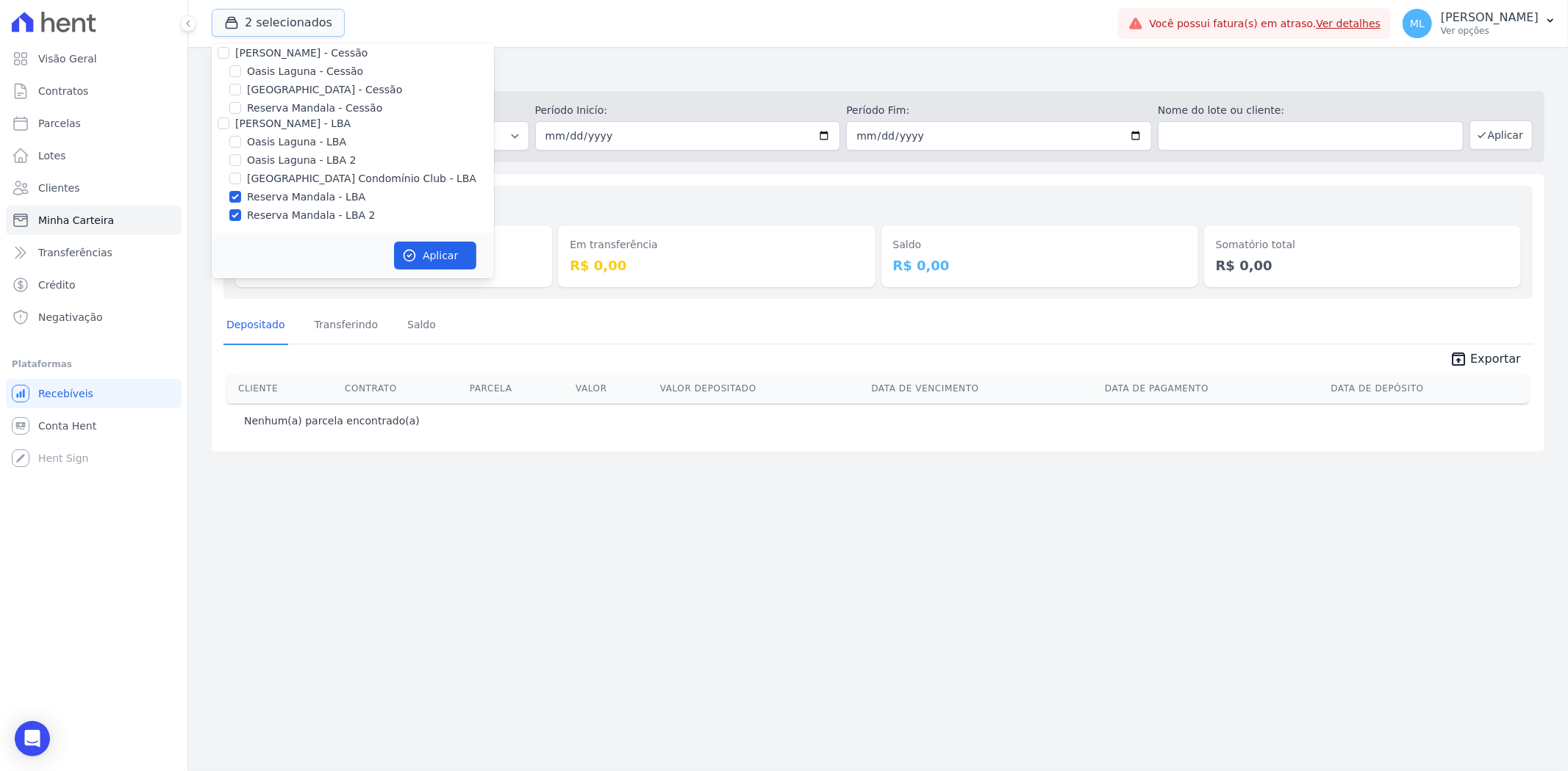
scroll to position [134, 0]
click at [321, 189] on label "Reserva Mandala - LBA" at bounding box center [306, 194] width 118 height 15
click at [241, 189] on input "Reserva Mandala - LBA" at bounding box center [234, 194] width 12 height 12
checkbox input "false"
click at [320, 209] on label "Reserva Mandala - LBA 2" at bounding box center [311, 213] width 128 height 15
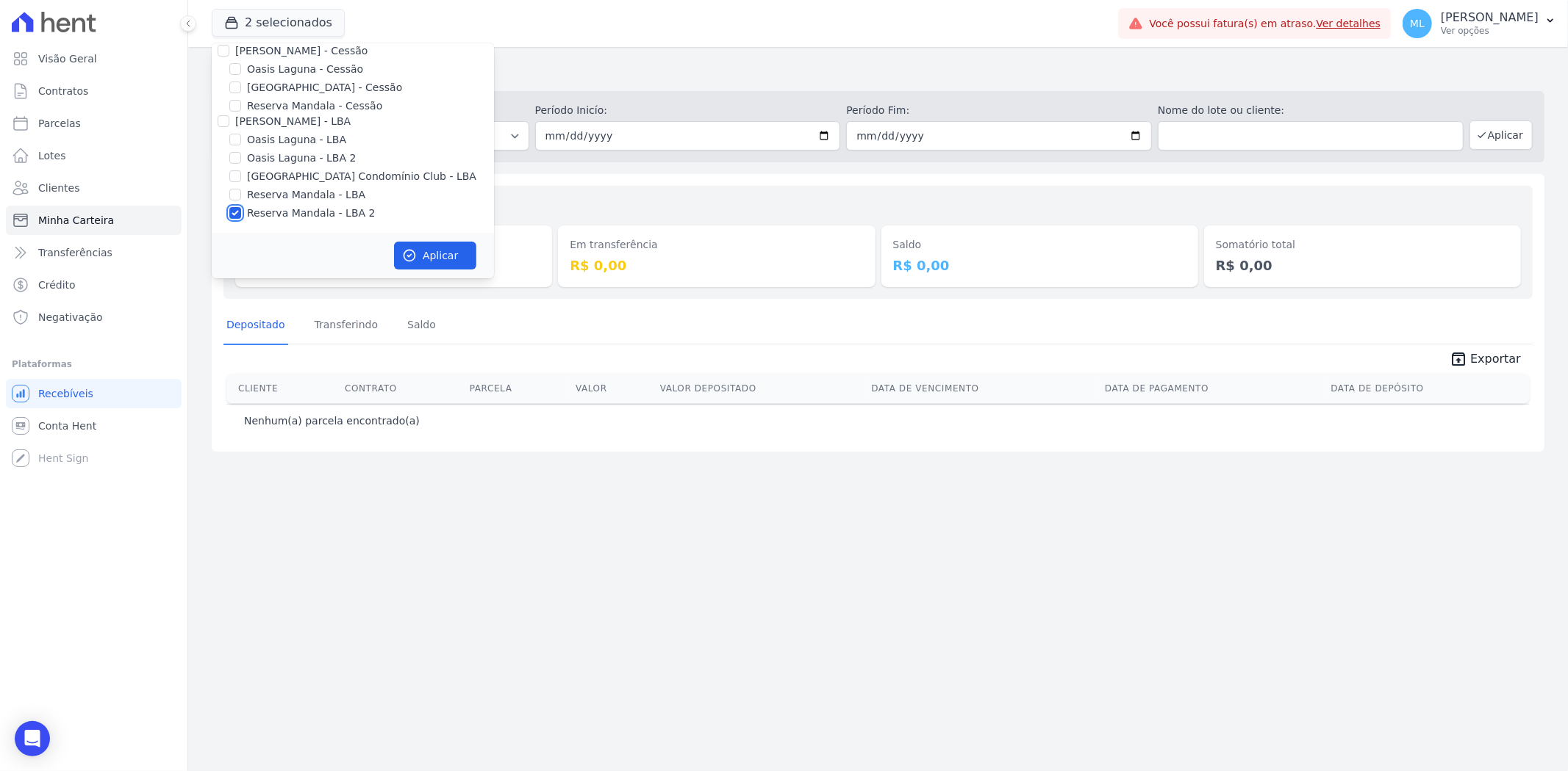
click at [241, 209] on input "Reserva Mandala - LBA 2" at bounding box center [234, 213] width 12 height 12
checkbox input "false"
click at [302, 104] on label "Reserva Mandala - Cessão" at bounding box center [314, 106] width 135 height 15
click at [241, 104] on input "Reserva Mandala - Cessão" at bounding box center [234, 106] width 12 height 12
checkbox input "true"
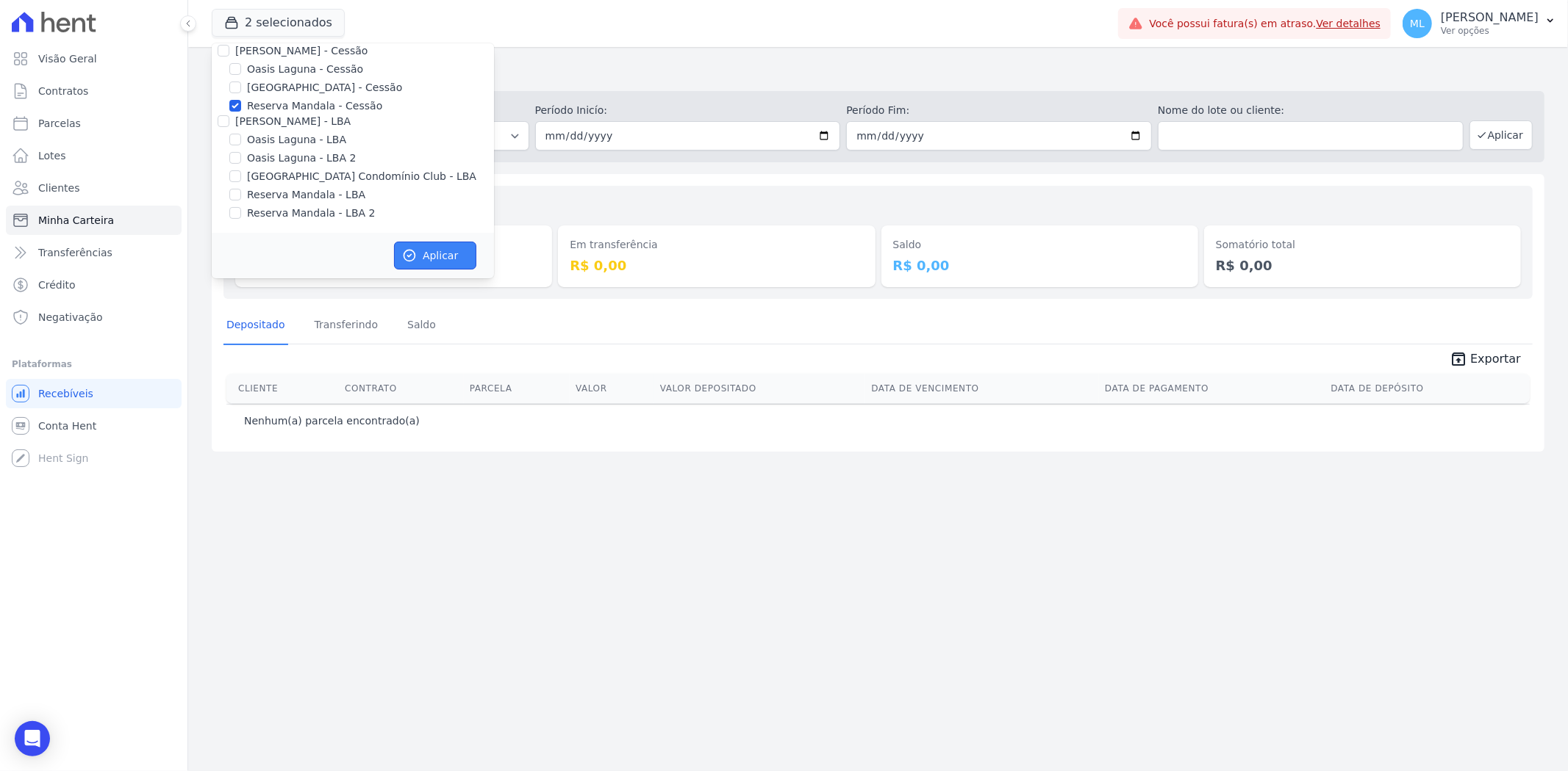
click at [434, 247] on button "Aplicar" at bounding box center [435, 255] width 82 height 28
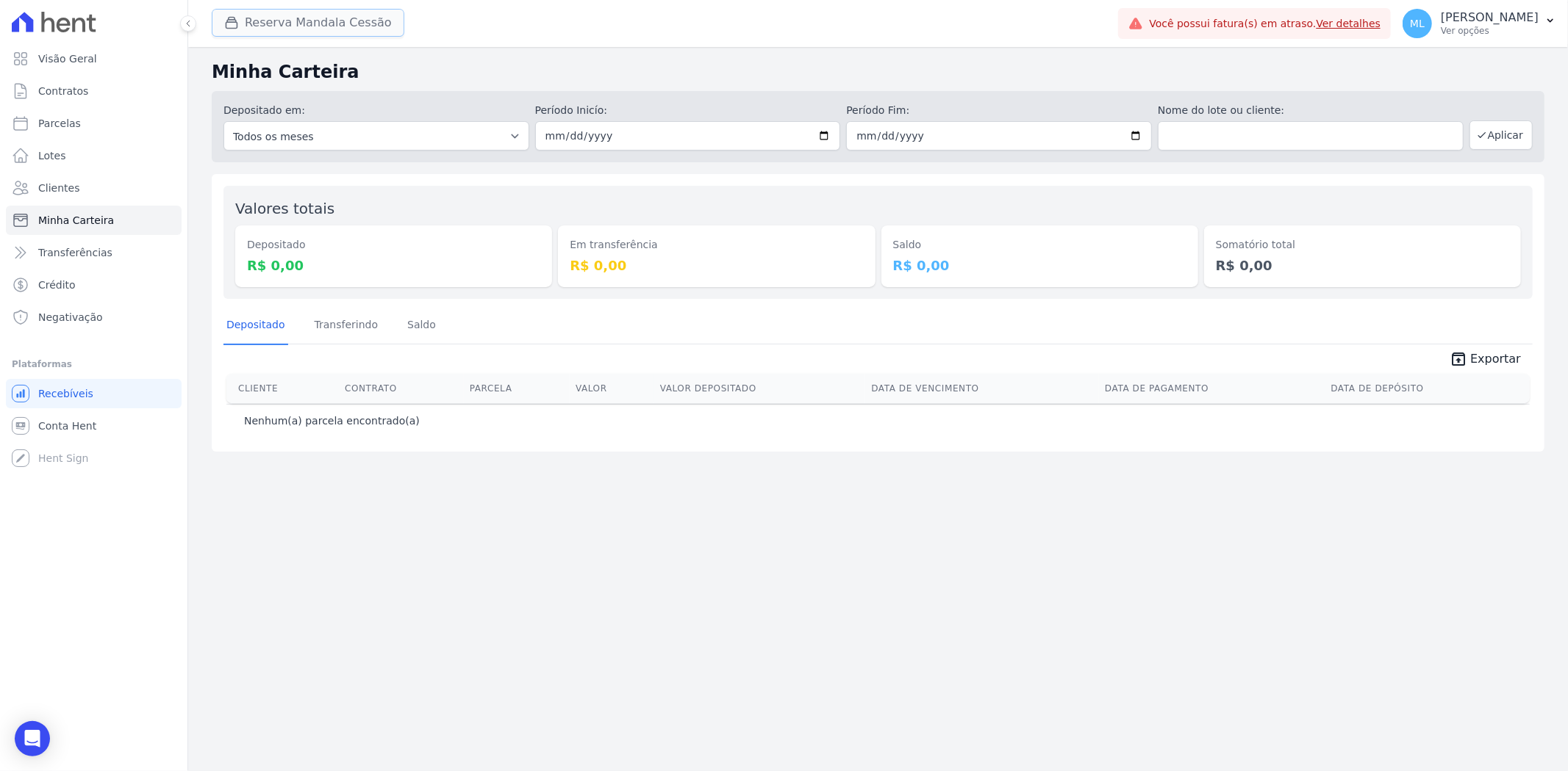
click at [360, 24] on button "Reserva Mandala Cessão" at bounding box center [308, 22] width 192 height 28
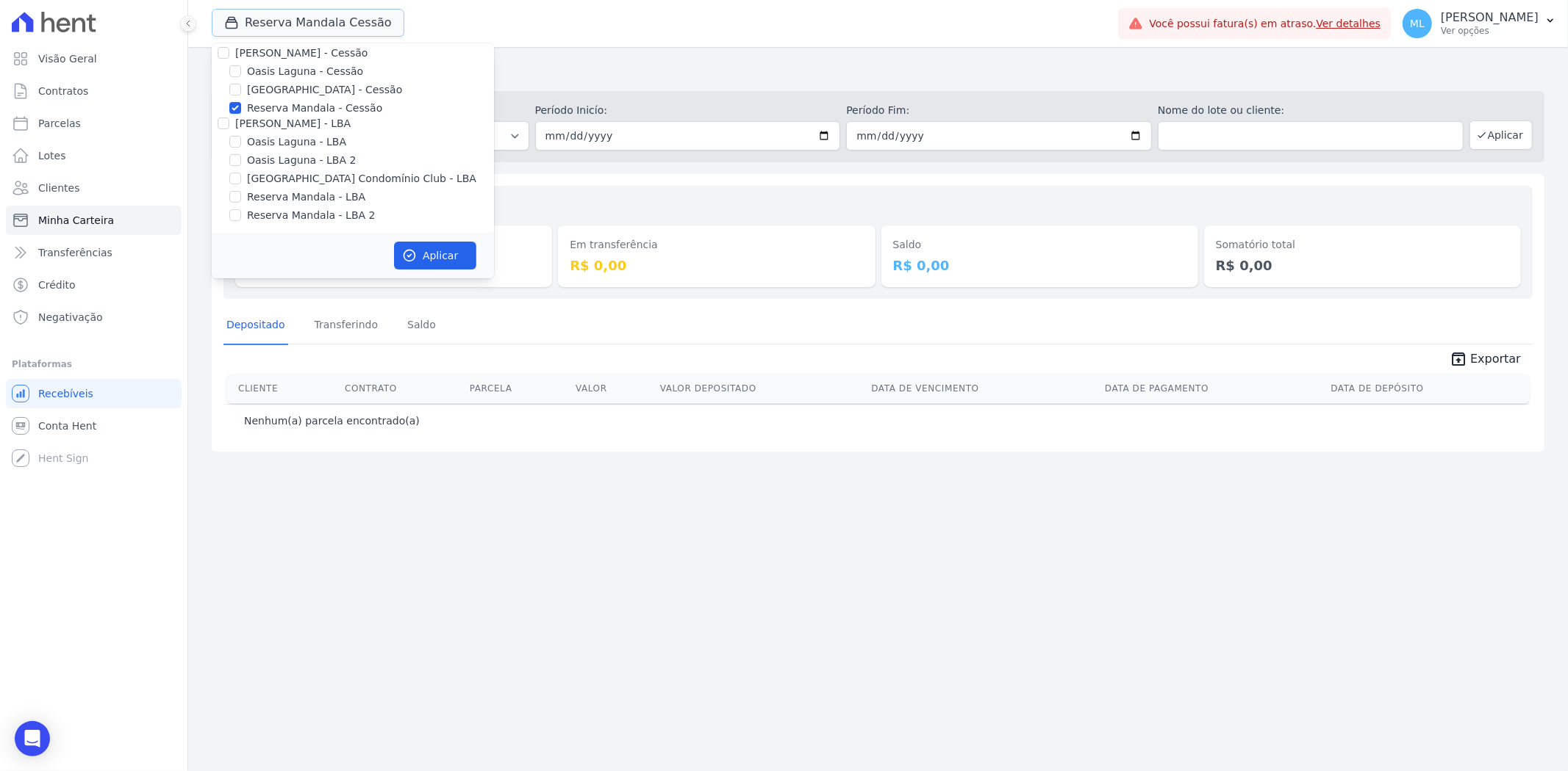
scroll to position [134, 0]
click at [618, 174] on div "Valores totais Depositado R$ 0,00 Em transferência R$ 0,00 [GEOGRAPHIC_DATA] R$…" at bounding box center [878, 313] width 1333 height 277
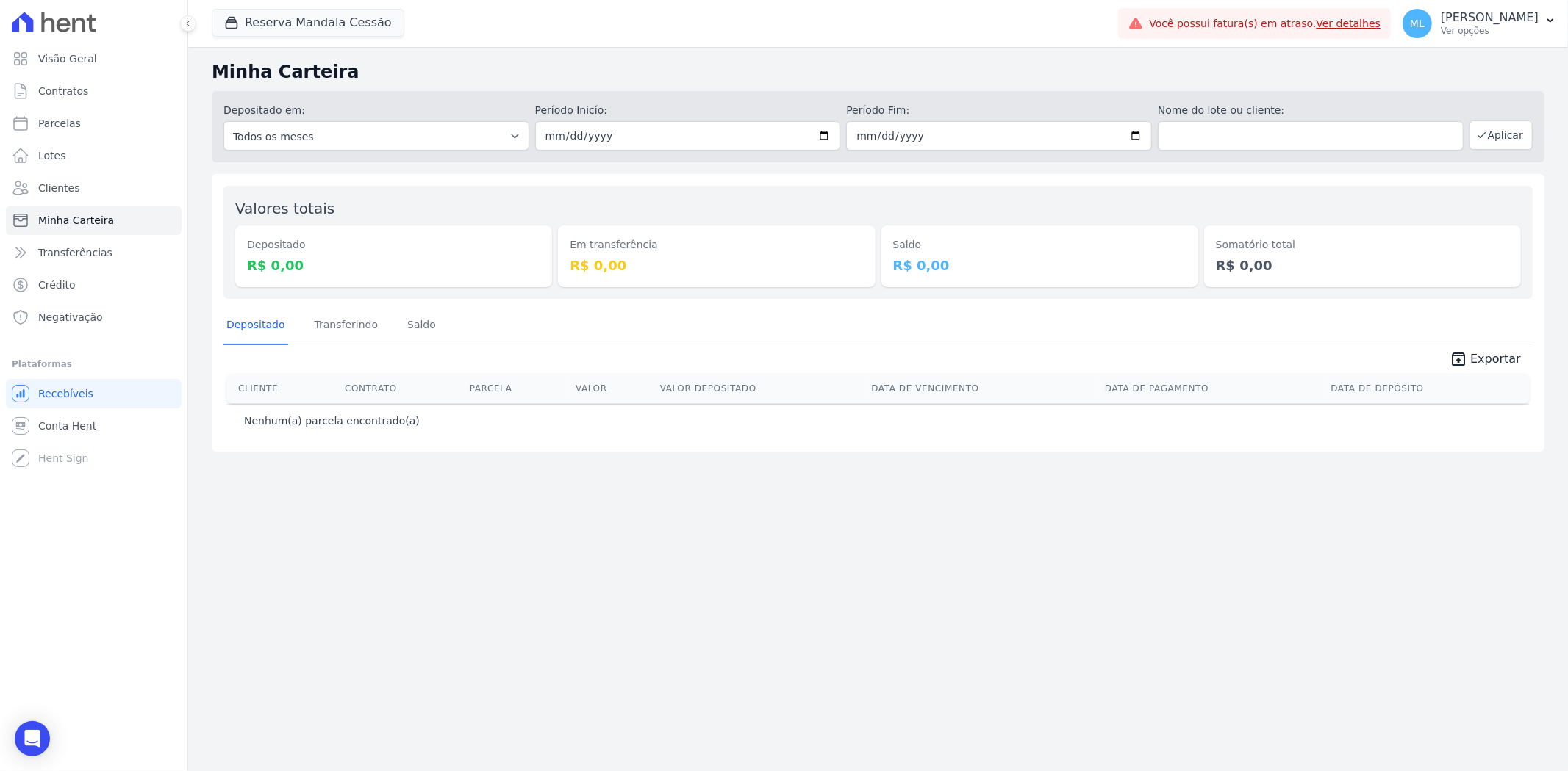
click at [618, 174] on div "Valores totais Depositado R$ 0,00 Em transferência R$ 0,00 [GEOGRAPHIC_DATA] R$…" at bounding box center [878, 313] width 1333 height 277
click at [344, 28] on button "Reserva Mandala Cessão" at bounding box center [308, 22] width 192 height 28
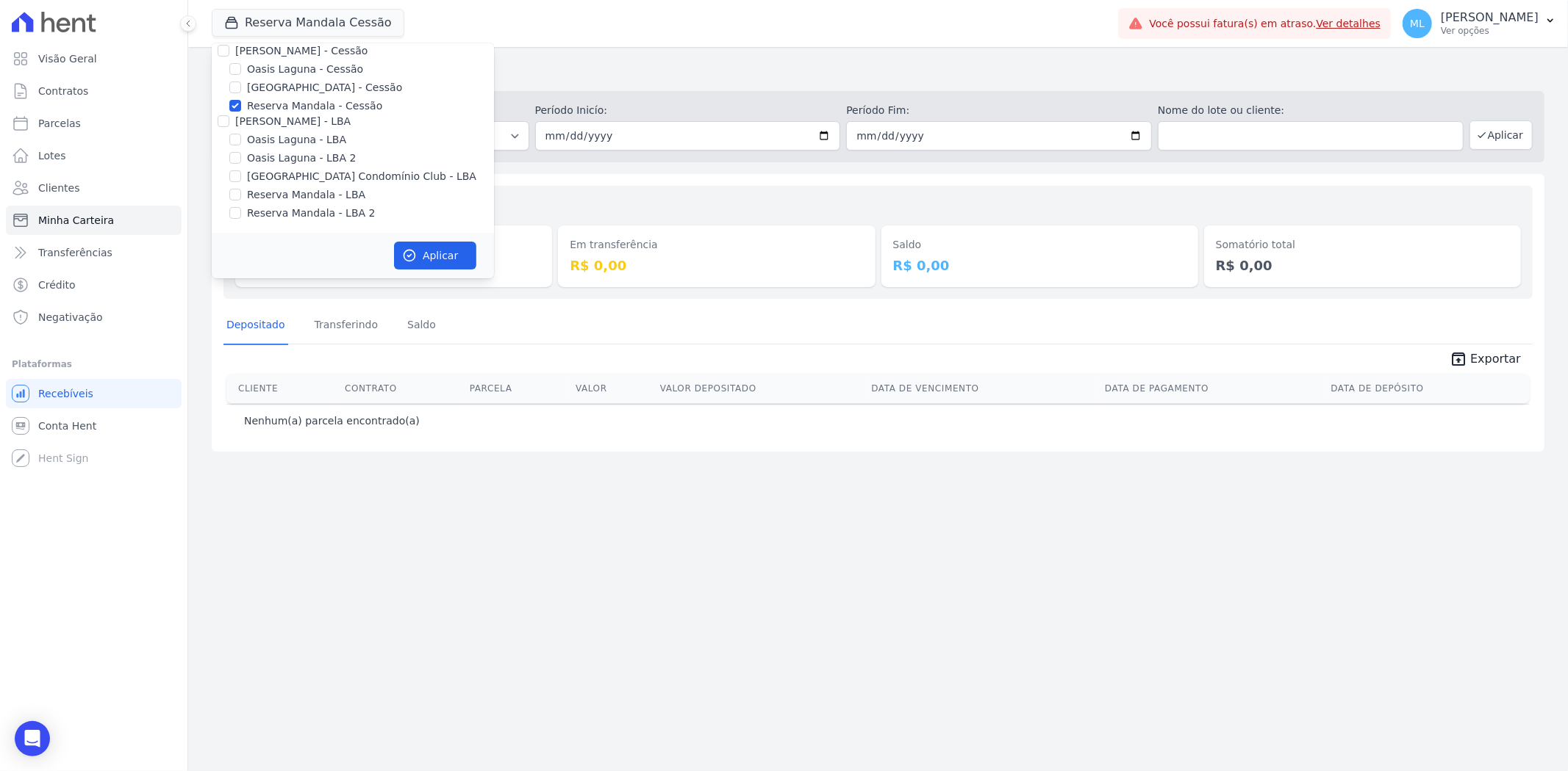
click at [285, 105] on label "Reserva Mandala - Cessão" at bounding box center [314, 106] width 135 height 15
click at [241, 105] on input "Reserva Mandala - Cessão" at bounding box center [234, 106] width 12 height 12
checkbox input "false"
click at [592, 187] on div "Valores totais Depositado R$ 0,00 Em transferência R$ 0,00 [GEOGRAPHIC_DATA] R$…" at bounding box center [878, 242] width 1309 height 113
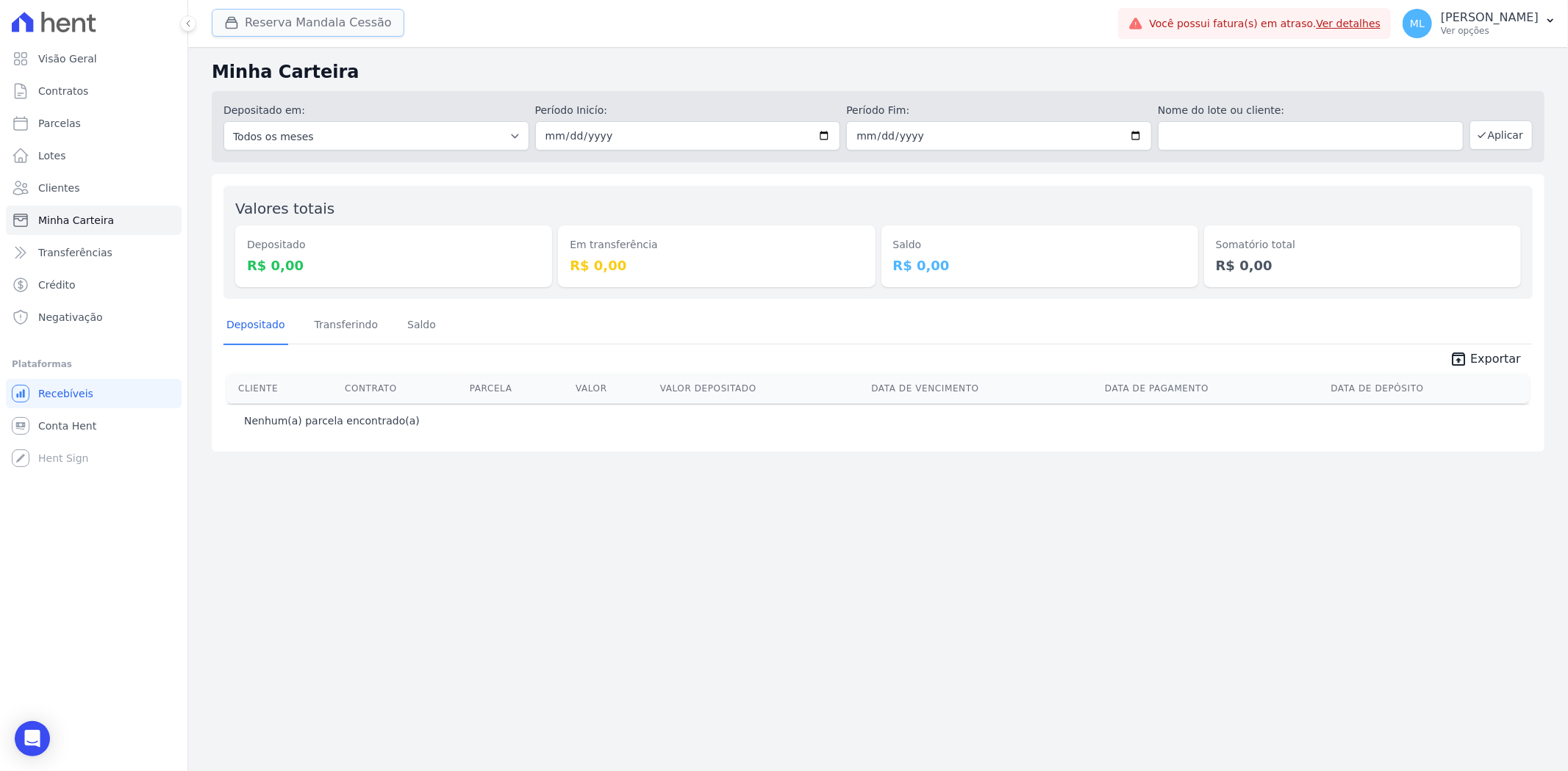
click at [331, 19] on button "Reserva Mandala Cessão" at bounding box center [308, 22] width 192 height 28
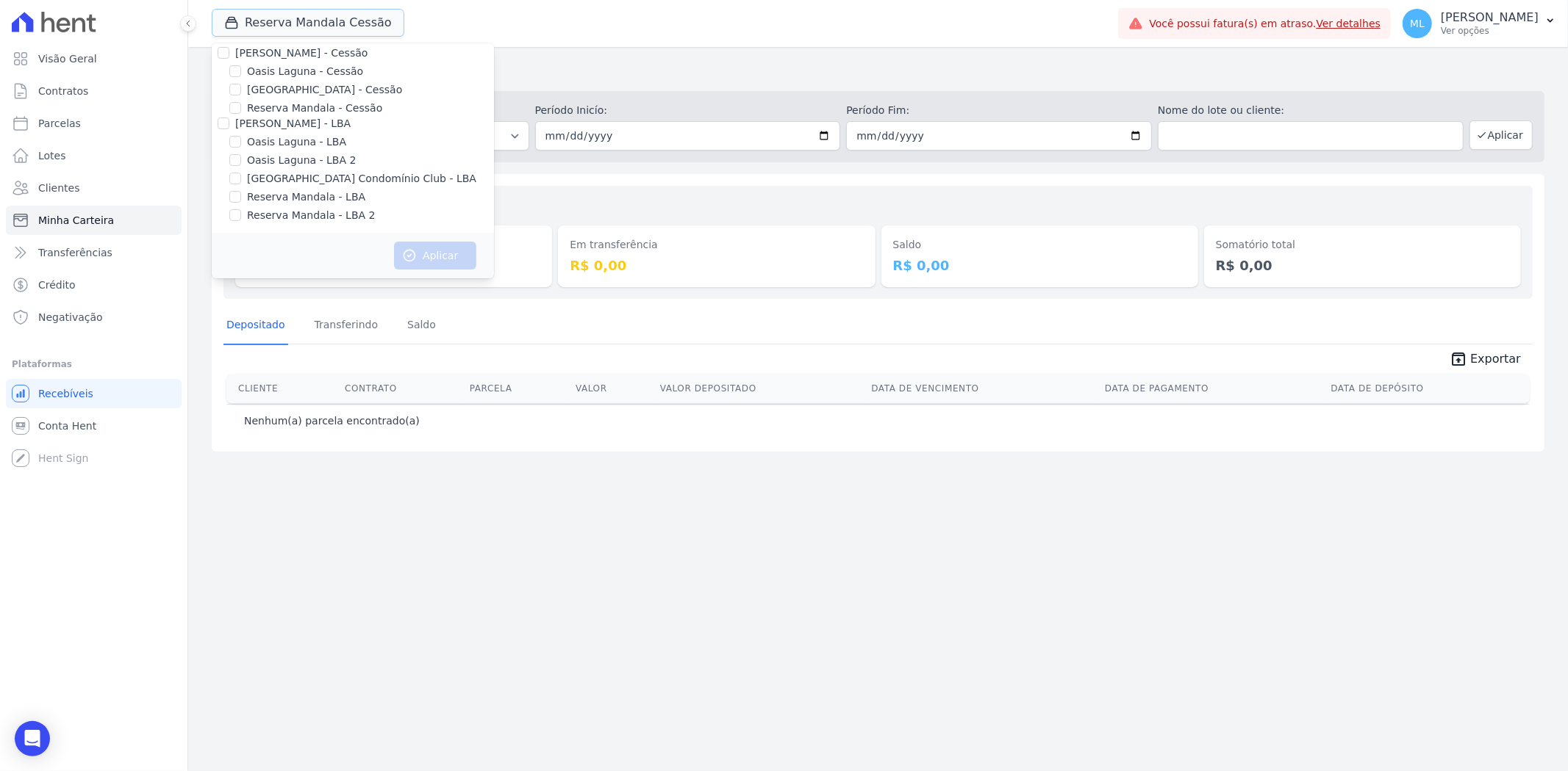
scroll to position [134, 0]
click at [294, 201] on label "Reserva Mandala - LBA" at bounding box center [306, 194] width 118 height 15
click at [241, 200] on input "Reserva Mandala - LBA" at bounding box center [234, 194] width 12 height 12
checkbox input "true"
click at [294, 216] on label "Reserva Mandala - LBA 2" at bounding box center [311, 213] width 128 height 15
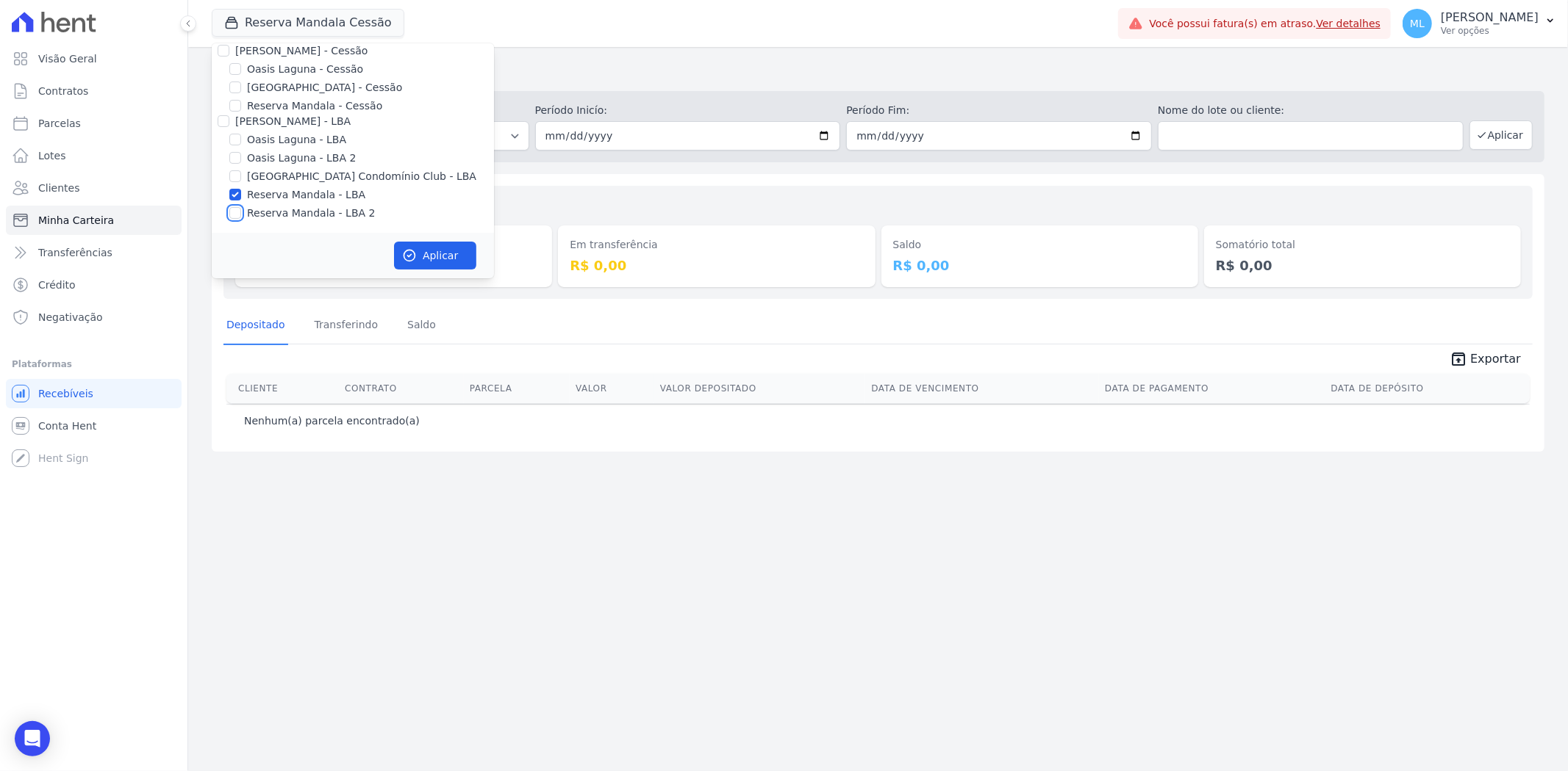
click at [241, 216] on input "Reserva Mandala - LBA 2" at bounding box center [234, 213] width 12 height 12
checkbox input "true"
click at [294, 109] on label "Reserva Mandala - Cessão" at bounding box center [314, 106] width 135 height 15
click at [241, 109] on input "Reserva Mandala - Cessão" at bounding box center [234, 106] width 12 height 12
checkbox input "true"
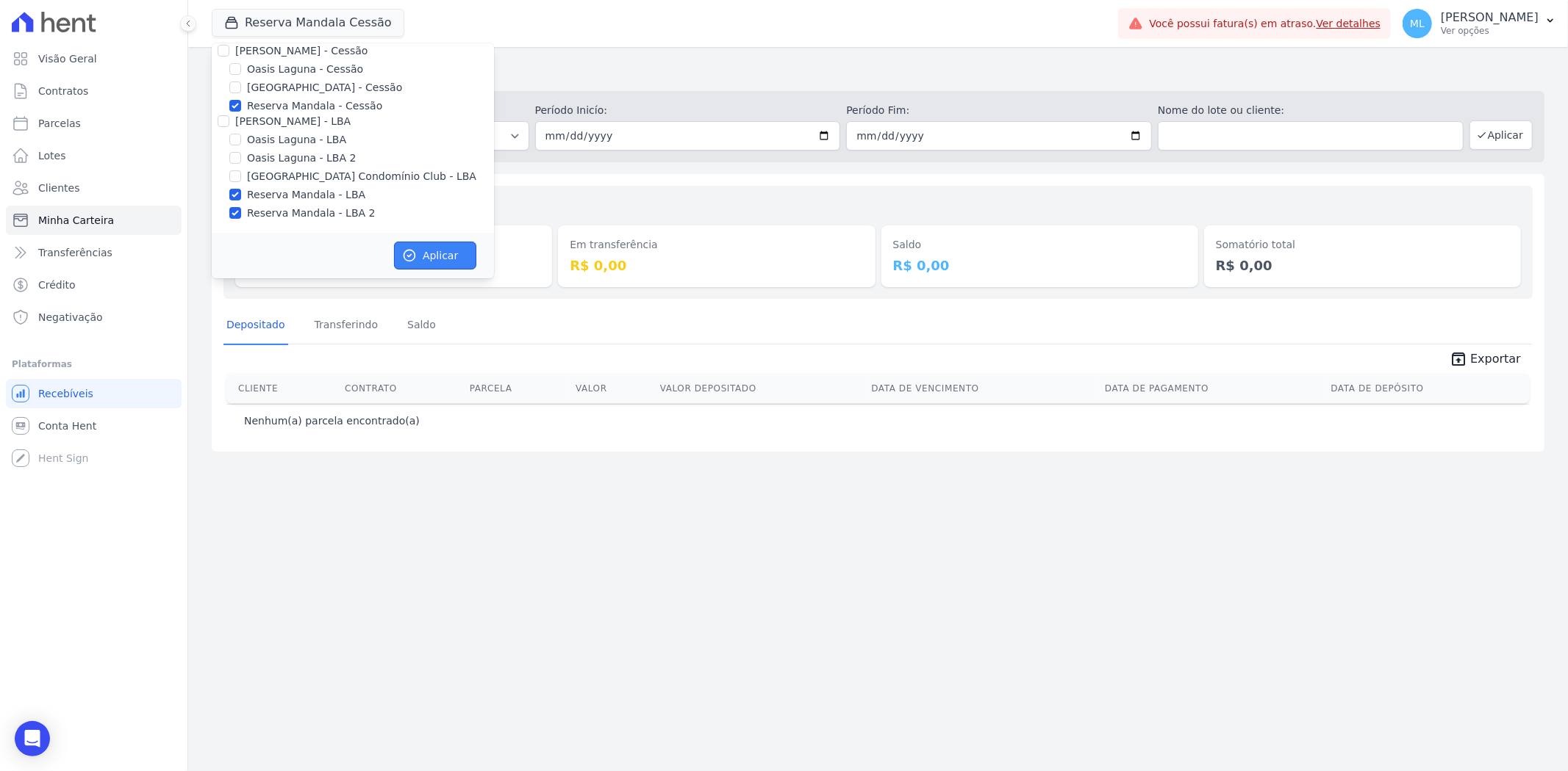
click at [431, 253] on button "Aplicar" at bounding box center [435, 255] width 82 height 28
